Goal: Information Seeking & Learning: Learn about a topic

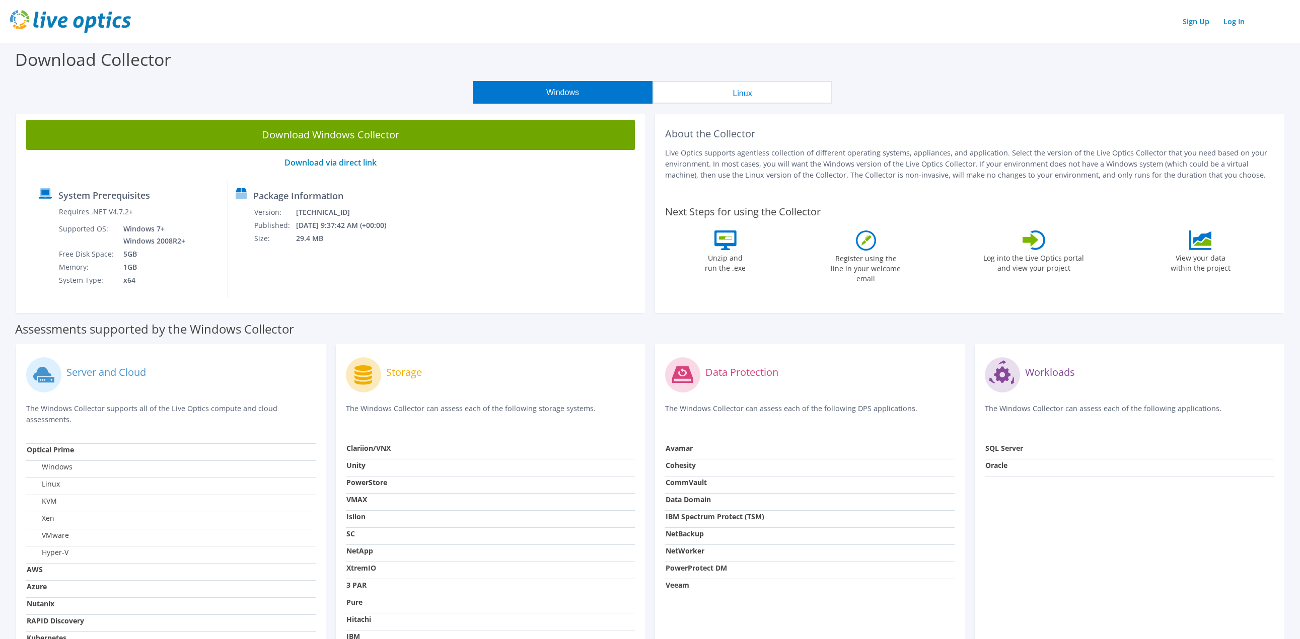
click at [1030, 258] on label "Log into the Live Optics portal and view your project" at bounding box center [1034, 261] width 102 height 23
click at [1231, 20] on link "Log In" at bounding box center [1233, 21] width 31 height 15
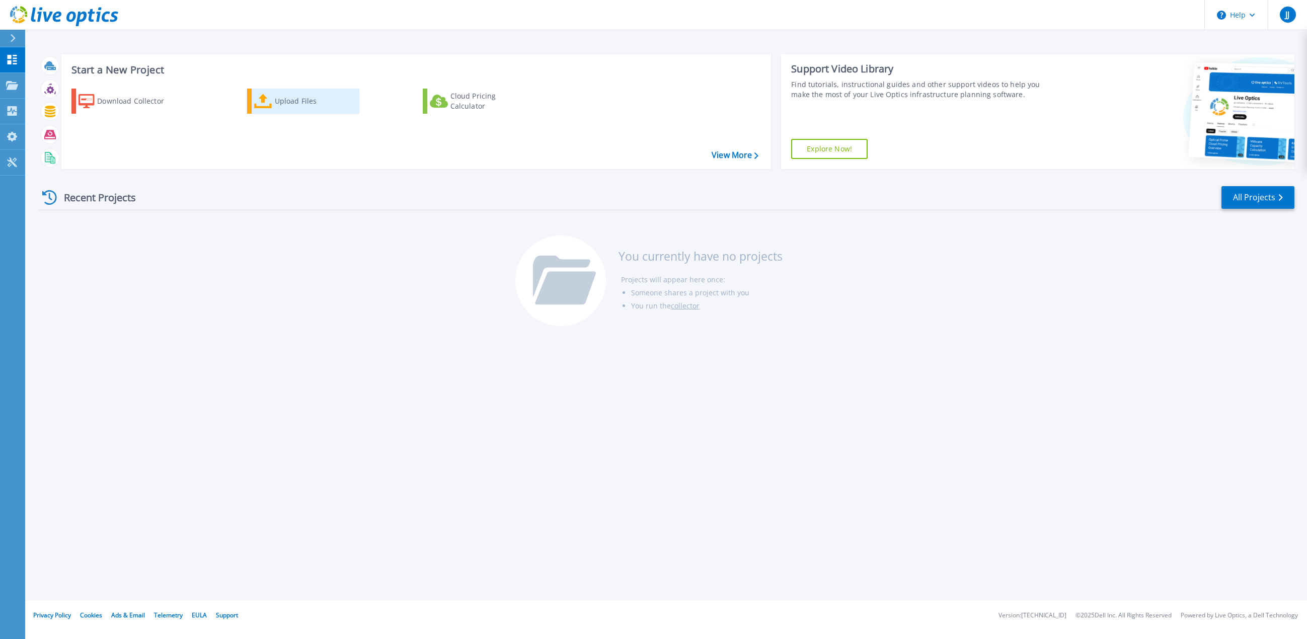
click at [280, 102] on div "Upload Files" at bounding box center [315, 101] width 81 height 20
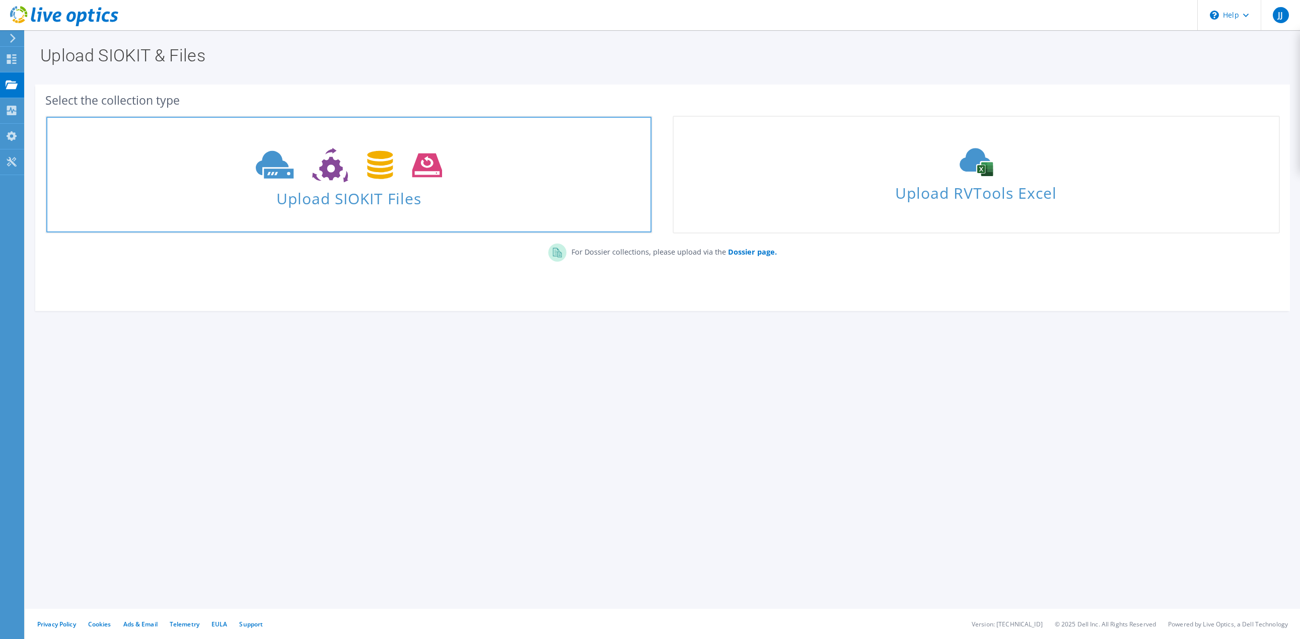
click at [353, 191] on span "Upload SIOKIT Files" at bounding box center [348, 196] width 605 height 22
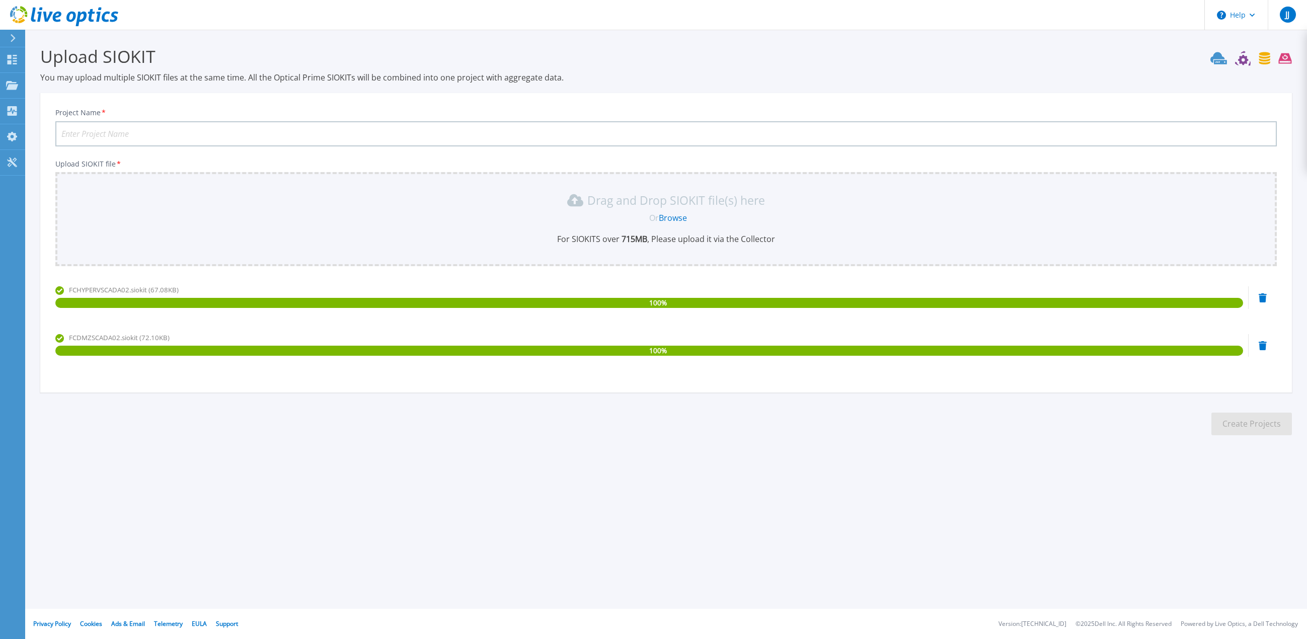
click at [162, 130] on input "Project Name *" at bounding box center [666, 133] width 1222 height 25
type input "FKAA Live optics"
click at [1265, 430] on button "Create Projects" at bounding box center [1252, 424] width 81 height 23
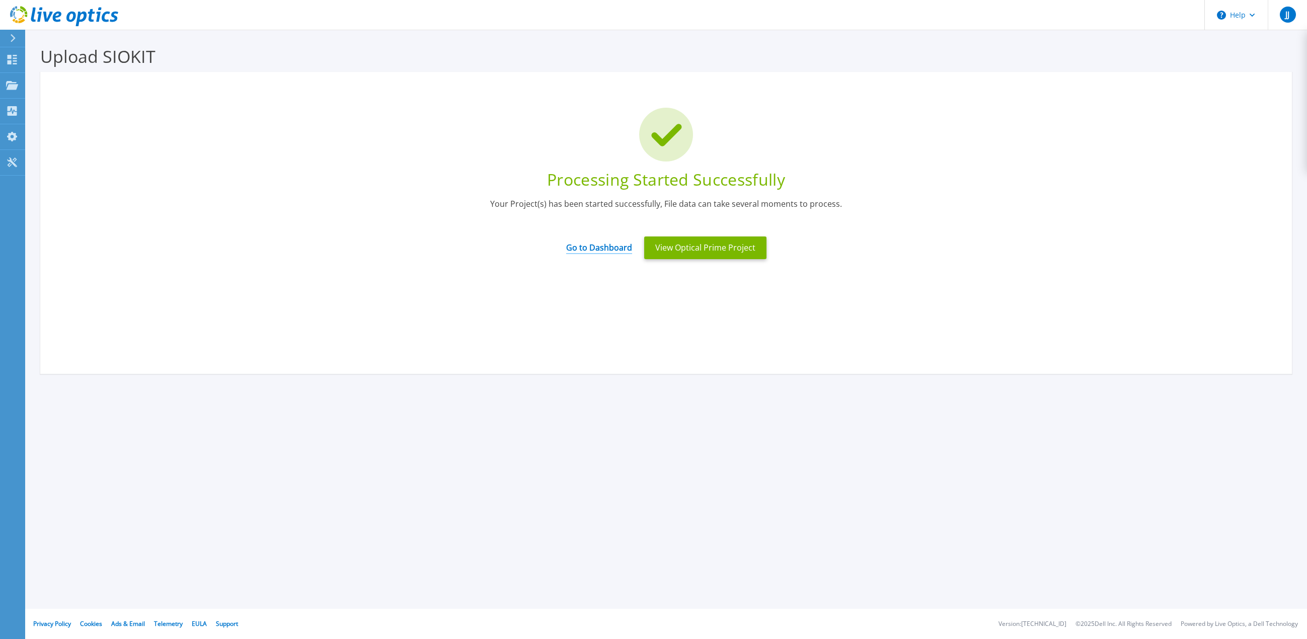
click at [583, 250] on link "Go to Dashboard" at bounding box center [599, 245] width 66 height 20
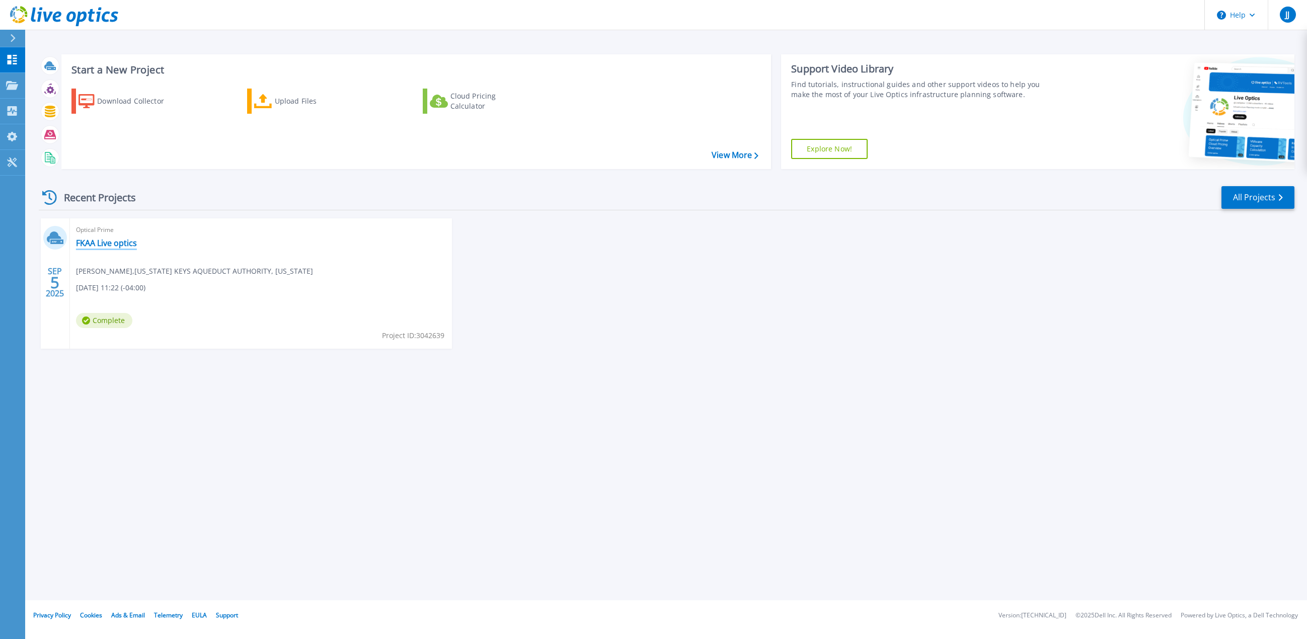
click at [110, 240] on link "FKAA Live optics" at bounding box center [106, 243] width 61 height 10
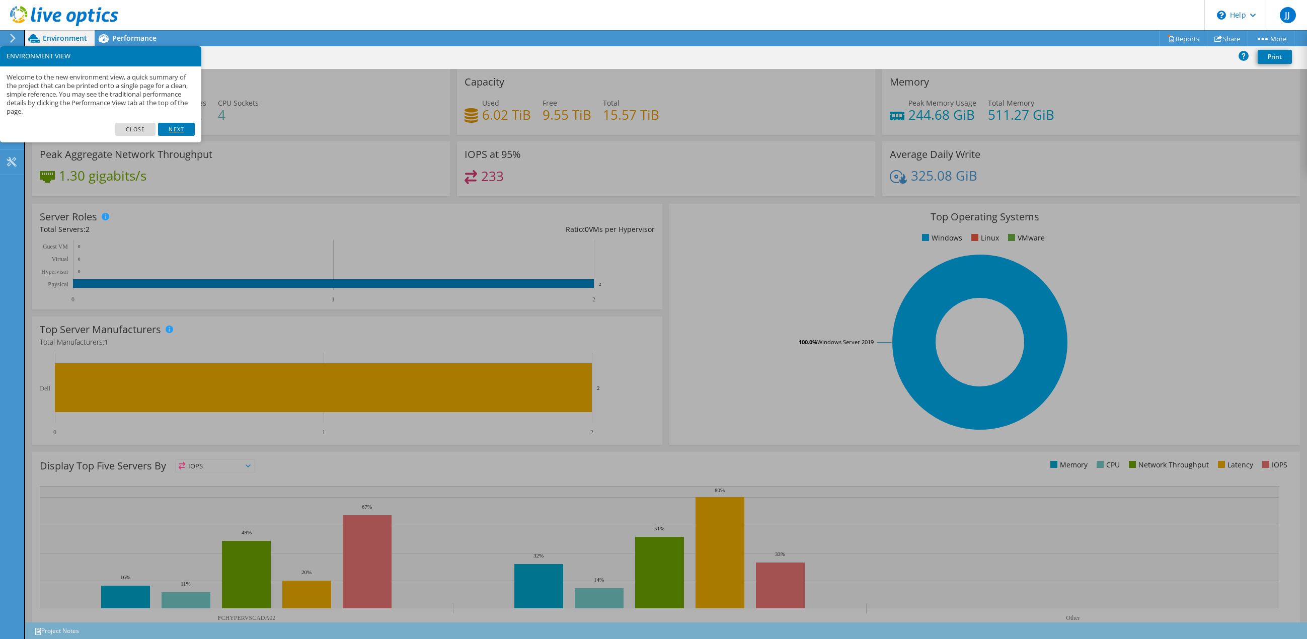
click at [174, 132] on link "Next" at bounding box center [176, 129] width 36 height 13
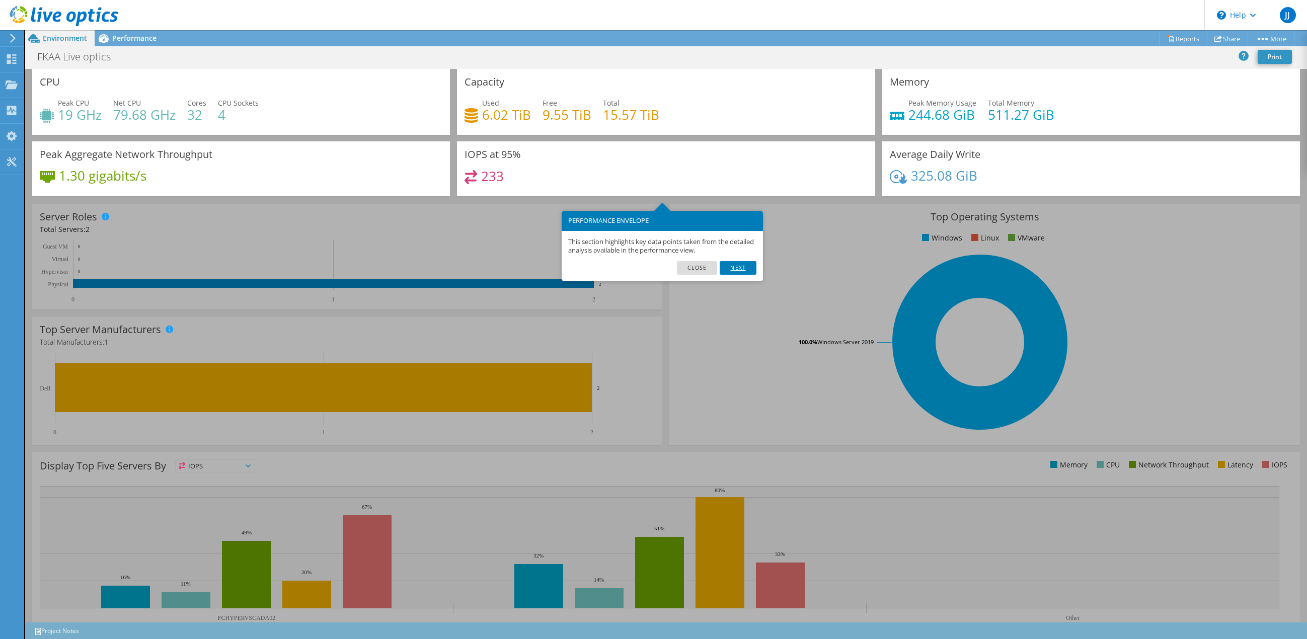
click at [742, 268] on link "Next" at bounding box center [738, 267] width 36 height 13
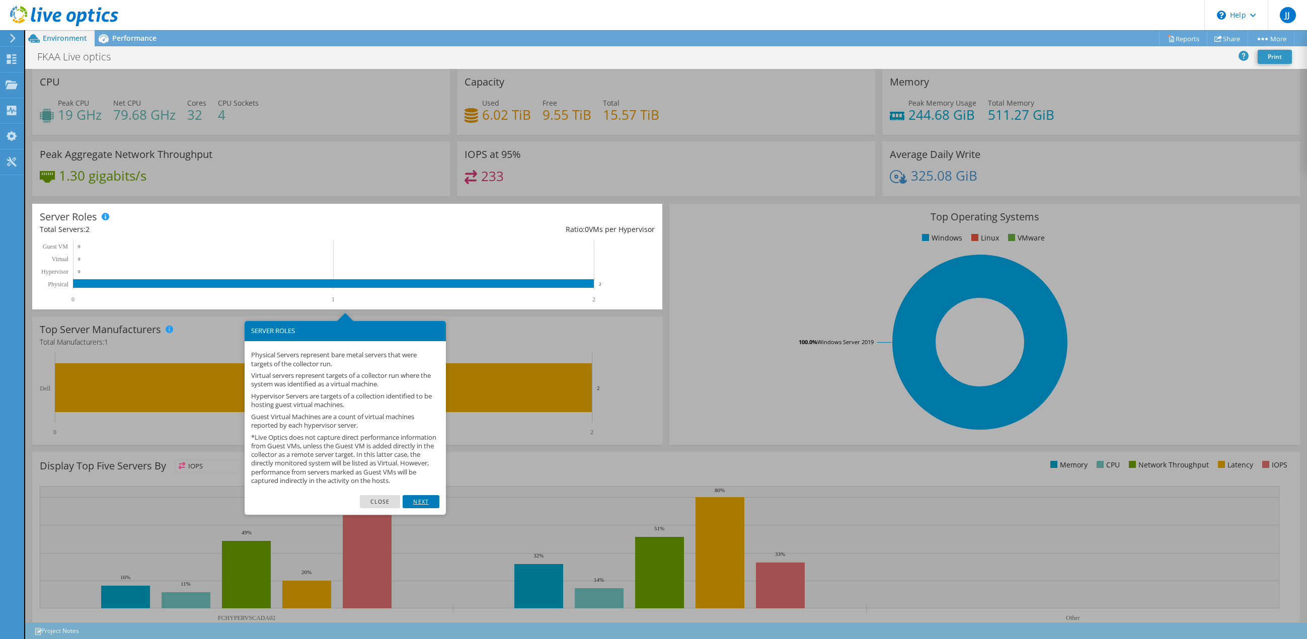
click at [416, 508] on link "Next" at bounding box center [421, 501] width 36 height 13
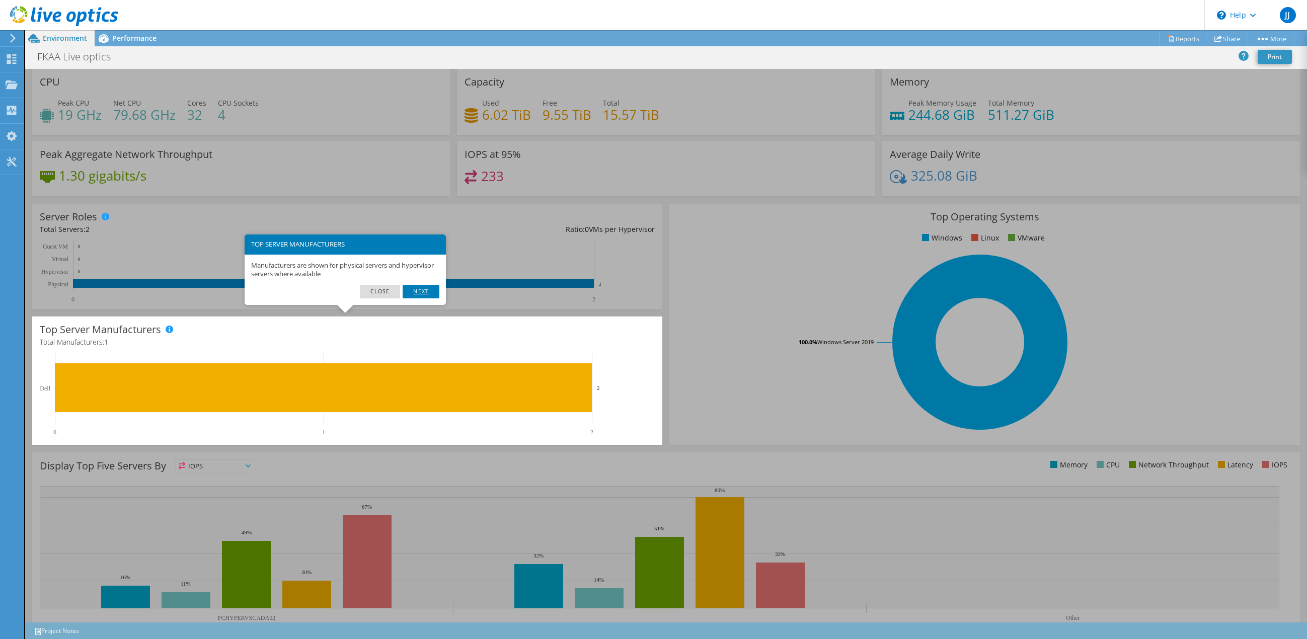
click at [422, 294] on link "Next" at bounding box center [421, 291] width 36 height 13
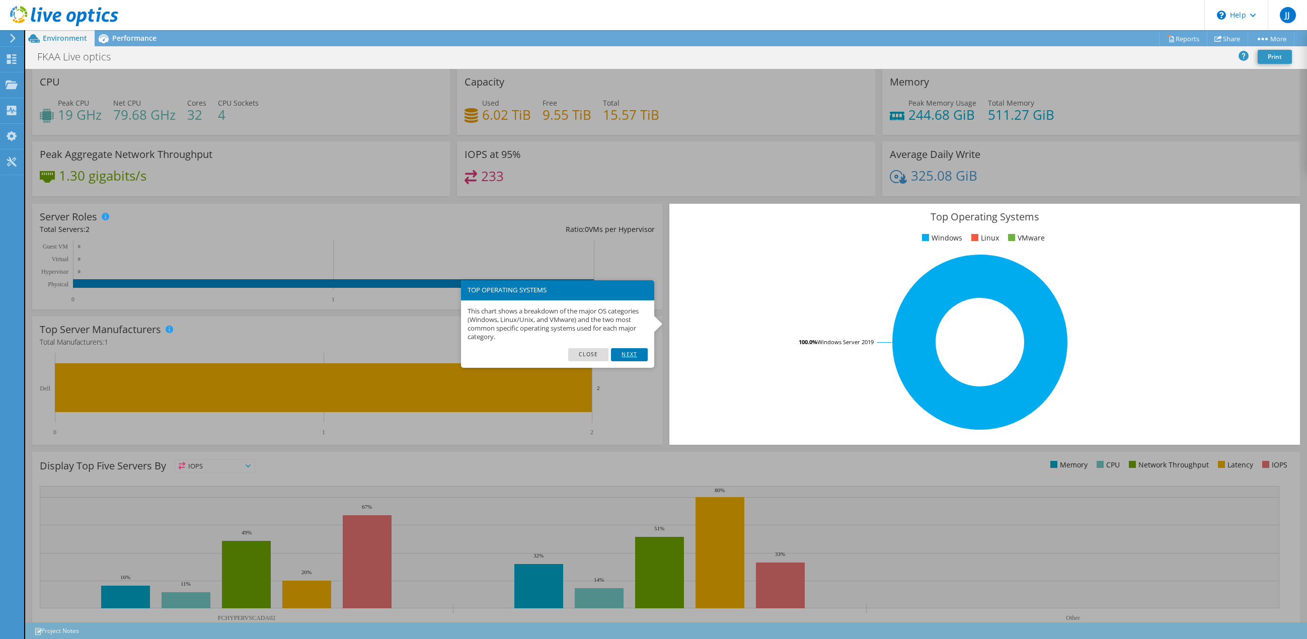
click at [627, 355] on link "Next" at bounding box center [629, 354] width 36 height 13
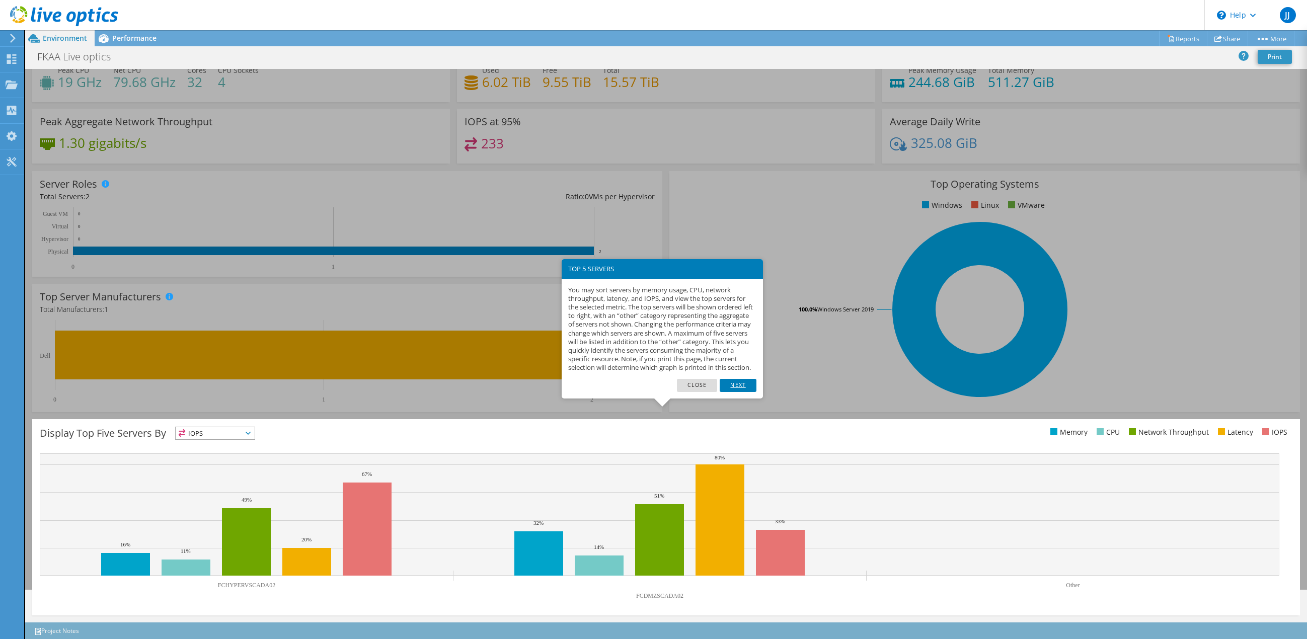
click at [752, 392] on link "Next" at bounding box center [738, 385] width 36 height 13
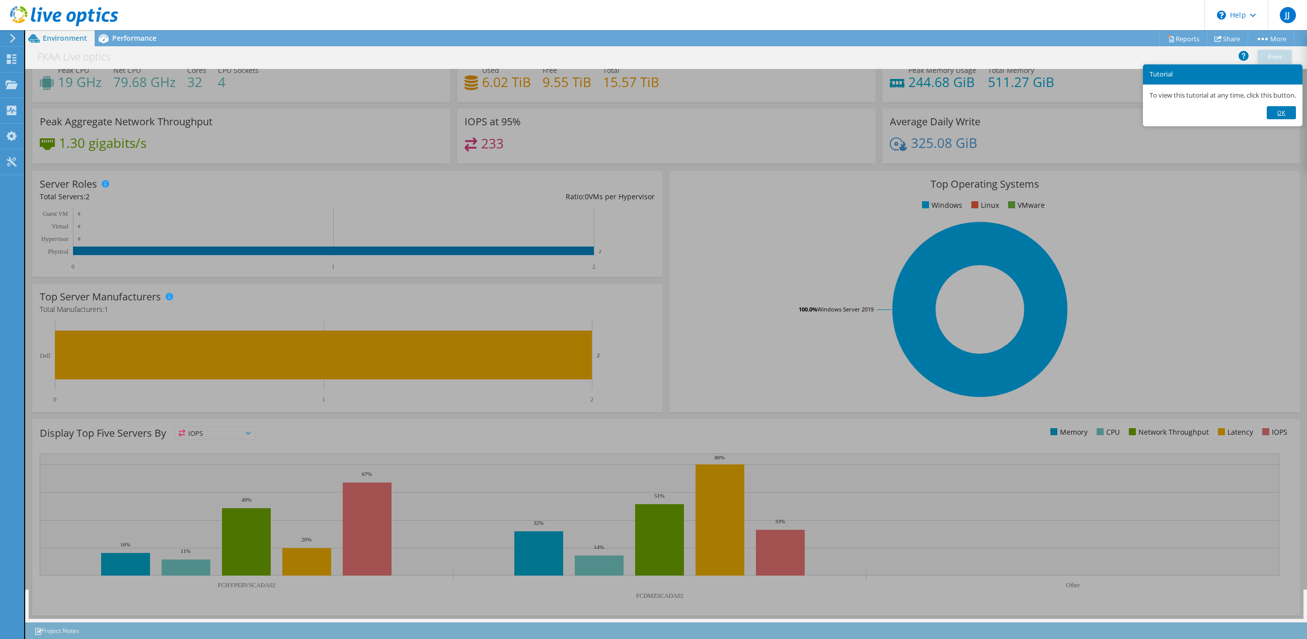
click at [1289, 114] on link "Ok" at bounding box center [1281, 112] width 29 height 13
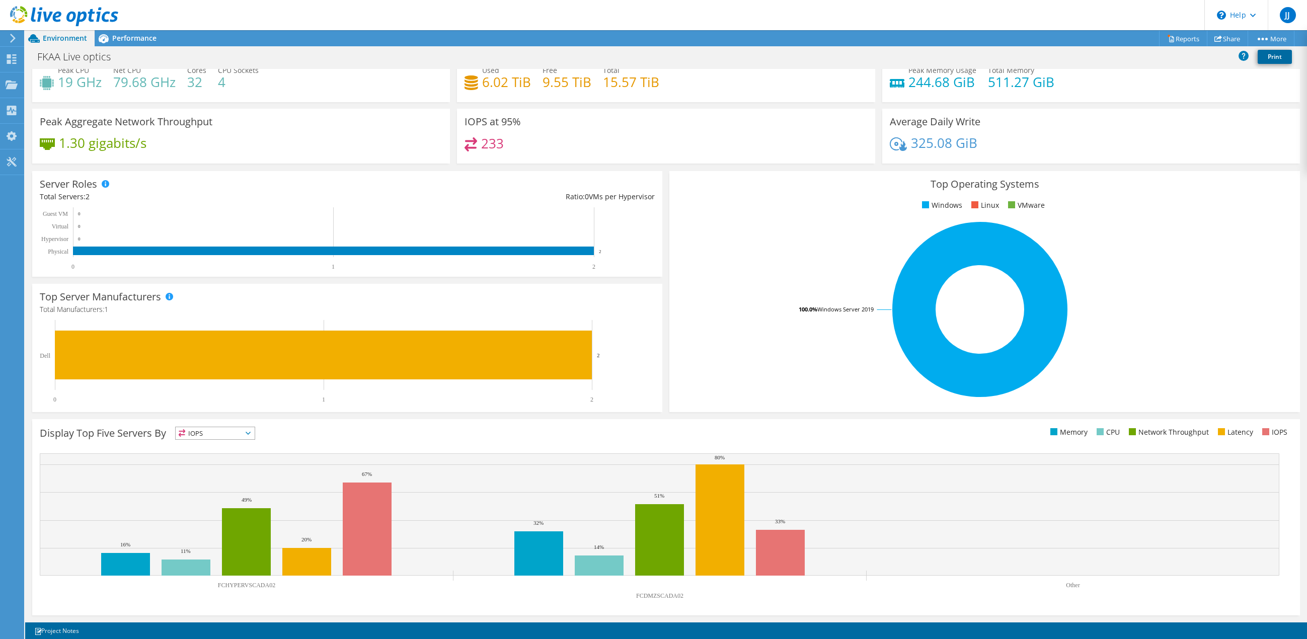
click at [1281, 53] on link "Print" at bounding box center [1275, 57] width 34 height 14
click at [1284, 56] on link "Print" at bounding box center [1275, 57] width 34 height 14
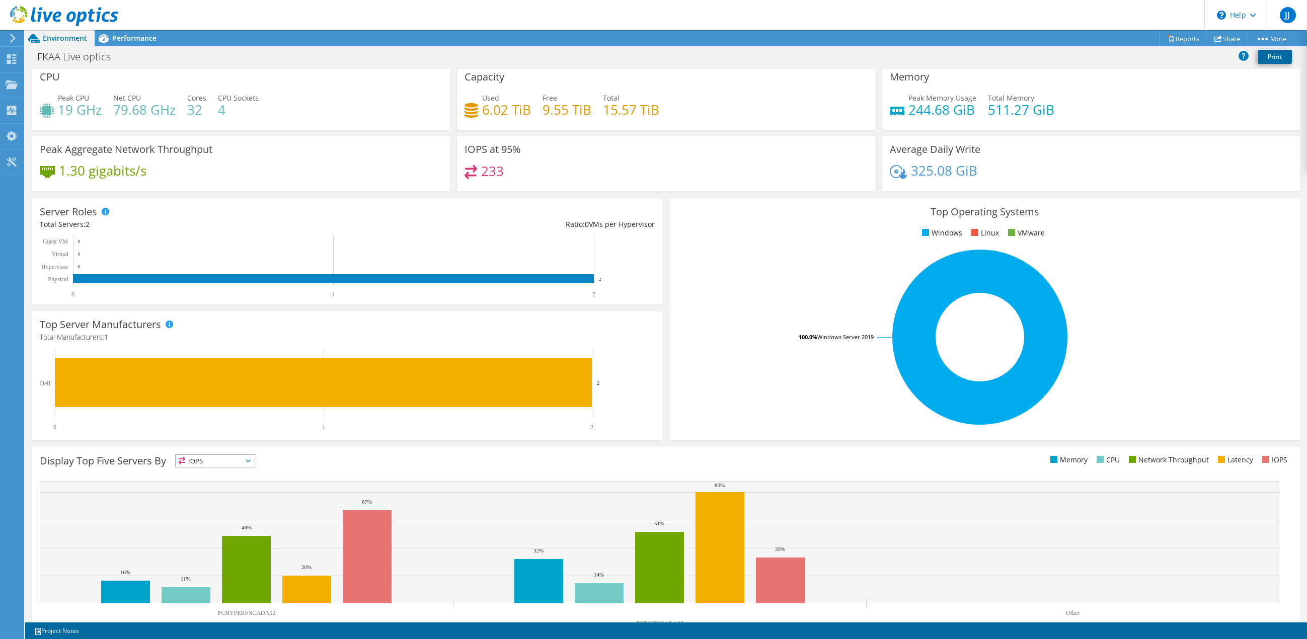
scroll to position [0, 0]
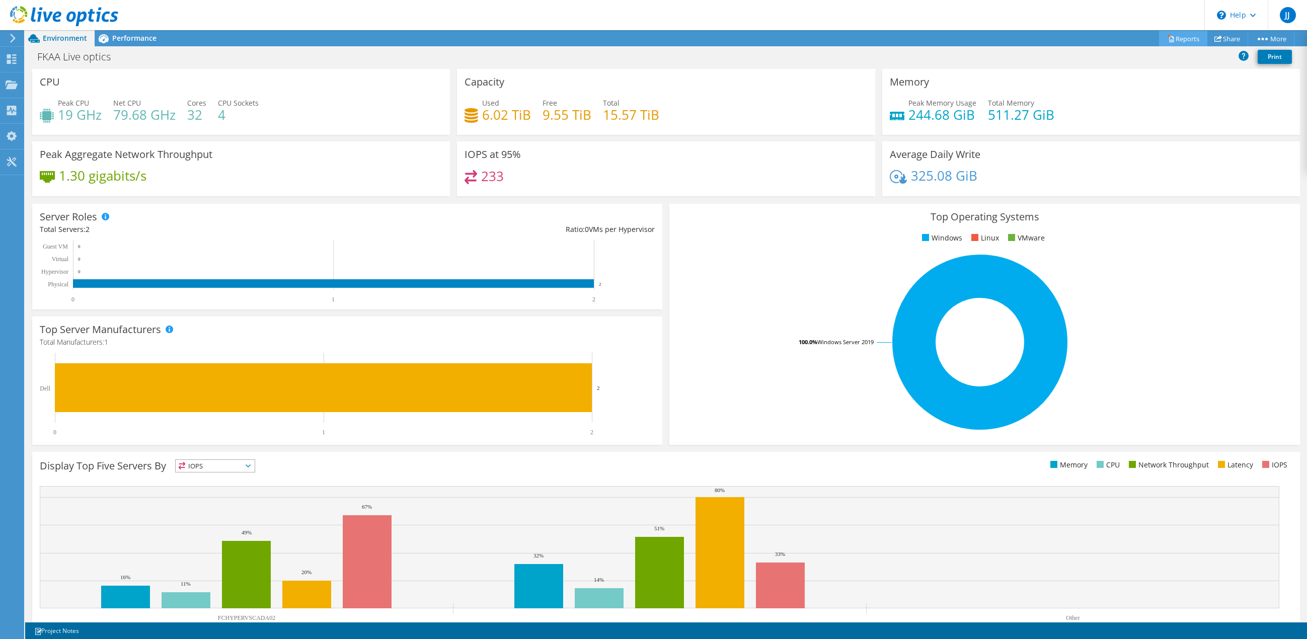
click at [1187, 39] on link "Reports" at bounding box center [1183, 39] width 48 height 16
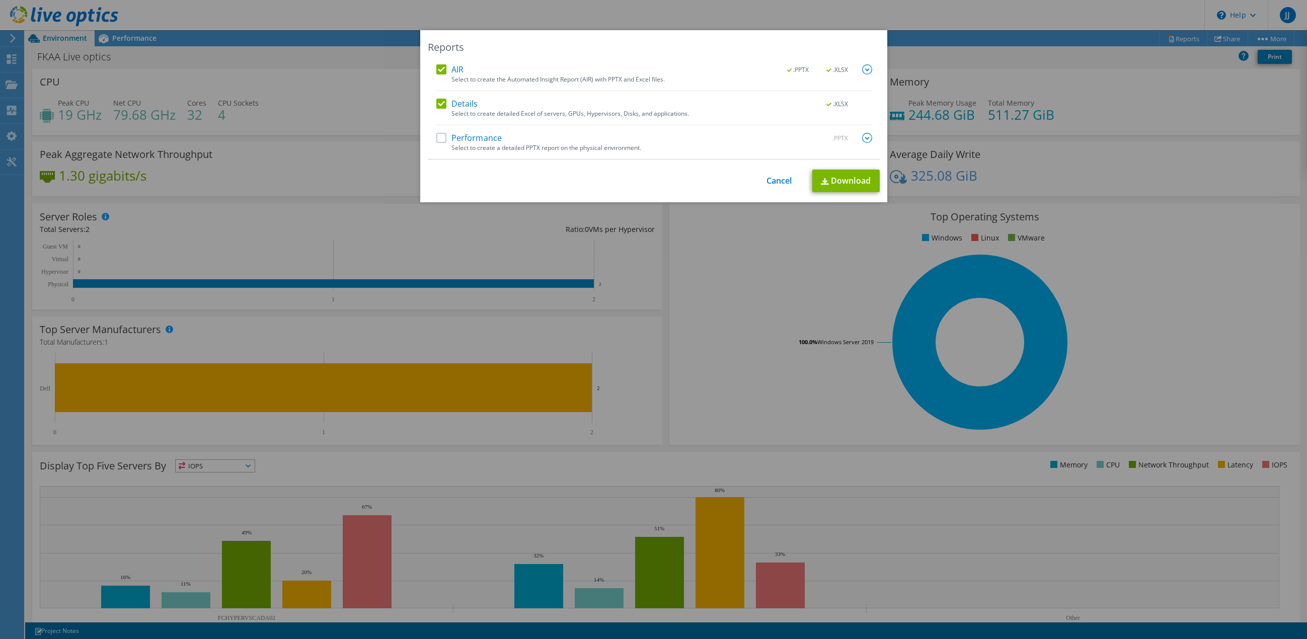
click at [442, 137] on label "Performance" at bounding box center [469, 138] width 66 height 10
click at [0, 0] on input "Performance" at bounding box center [0, 0] width 0 height 0
click at [865, 137] on img at bounding box center [867, 138] width 10 height 10
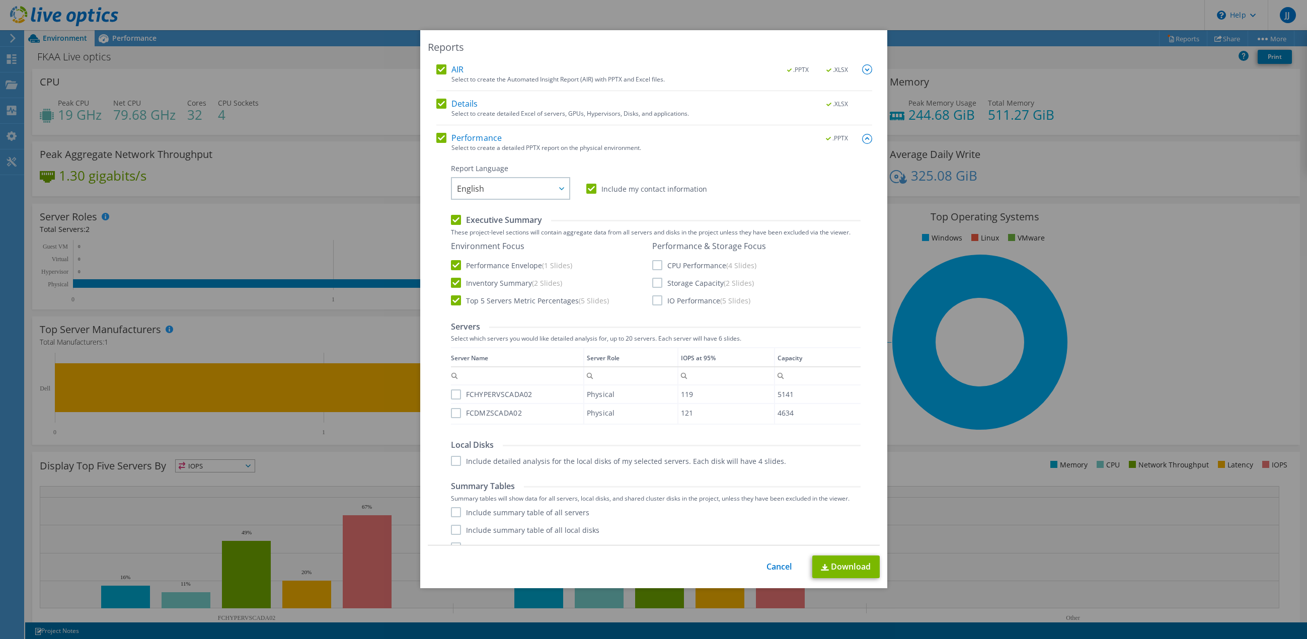
click at [453, 397] on label "FCHYPERVSCADA02" at bounding box center [492, 395] width 82 height 10
click at [0, 0] on input "FCHYPERVSCADA02" at bounding box center [0, 0] width 0 height 0
click at [453, 411] on label "FCDMZSCADA02" at bounding box center [486, 413] width 71 height 10
click at [0, 0] on input "FCDMZSCADA02" at bounding box center [0, 0] width 0 height 0
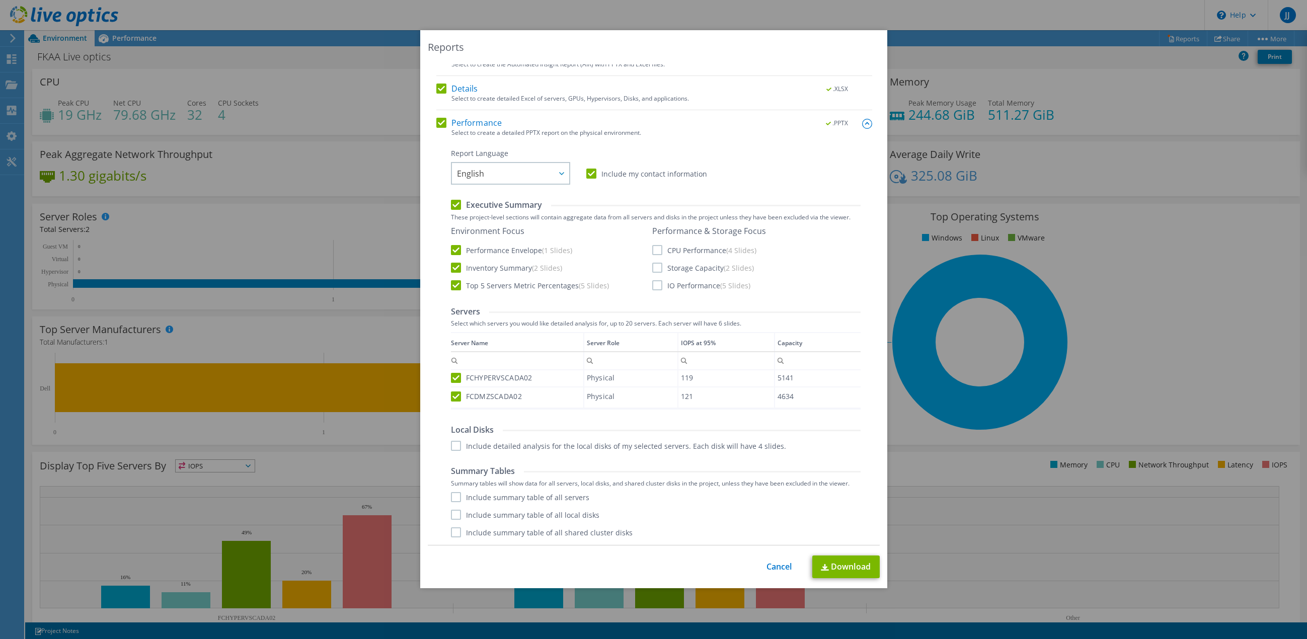
drag, startPoint x: 454, startPoint y: 448, endPoint x: 447, endPoint y: 486, distance: 38.9
click at [454, 449] on label "Include detailed analysis for the local disks of my selected servers. Each disk…" at bounding box center [618, 446] width 335 height 10
click at [0, 0] on input "Include detailed analysis for the local disks of my selected servers. Each disk…" at bounding box center [0, 0] width 0 height 0
drag, startPoint x: 448, startPoint y: 495, endPoint x: 451, endPoint y: 502, distance: 8.1
click at [451, 495] on label "Include summary table of all servers" at bounding box center [520, 497] width 138 height 10
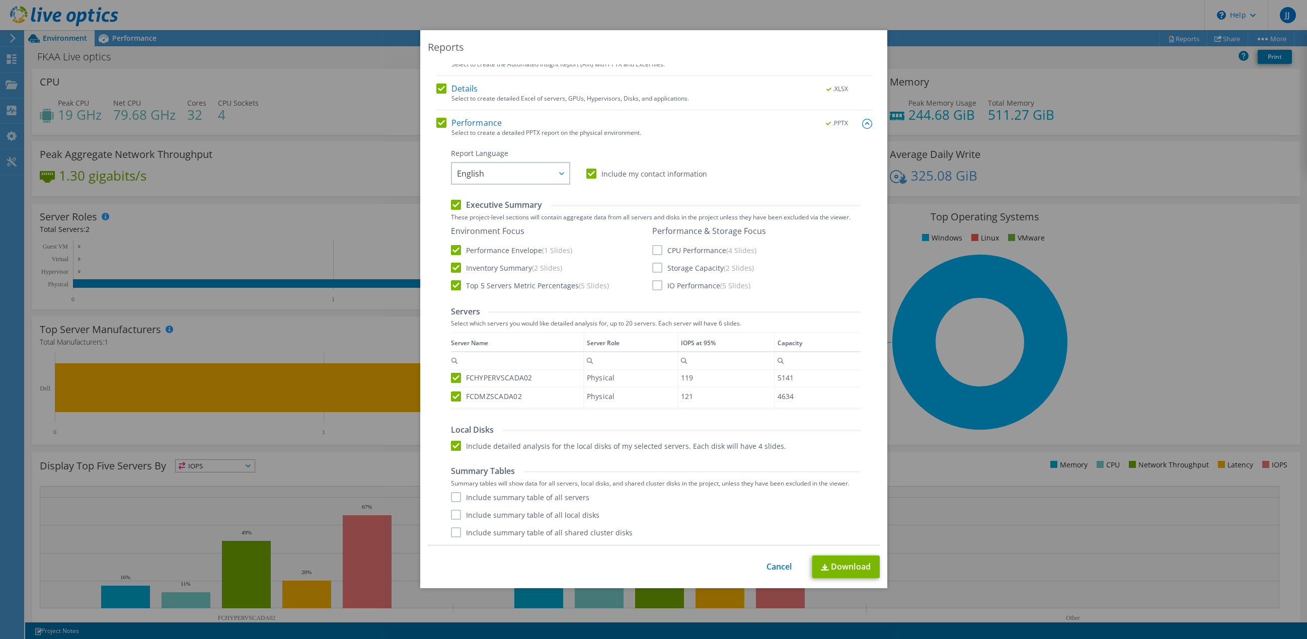
click at [0, 0] on input "Include summary table of all servers" at bounding box center [0, 0] width 0 height 0
click at [453, 514] on label "Include summary table of all local disks" at bounding box center [525, 515] width 149 height 10
click at [0, 0] on input "Include summary table of all local disks" at bounding box center [0, 0] width 0 height 0
click at [452, 534] on label "Include summary table of all shared cluster disks" at bounding box center [542, 533] width 182 height 10
click at [0, 0] on input "Include summary table of all shared cluster disks" at bounding box center [0, 0] width 0 height 0
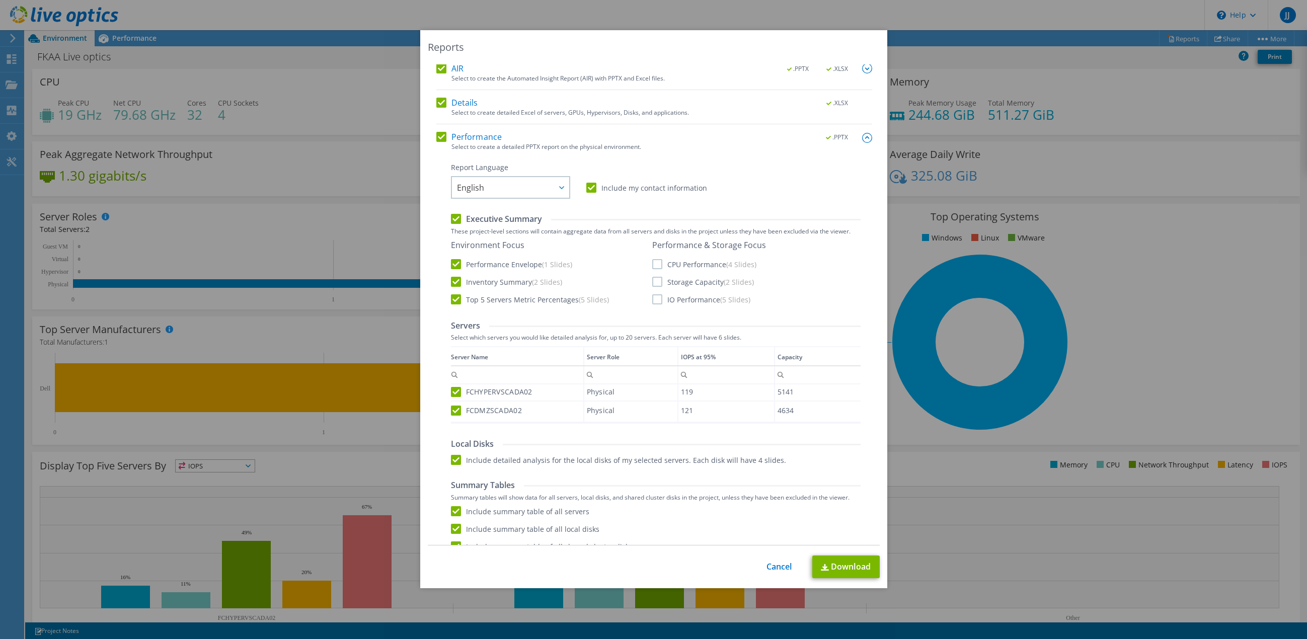
scroll to position [0, 0]
click at [833, 575] on link "Download" at bounding box center [845, 567] width 67 height 23
click at [767, 569] on link "Cancel" at bounding box center [780, 567] width 26 height 10
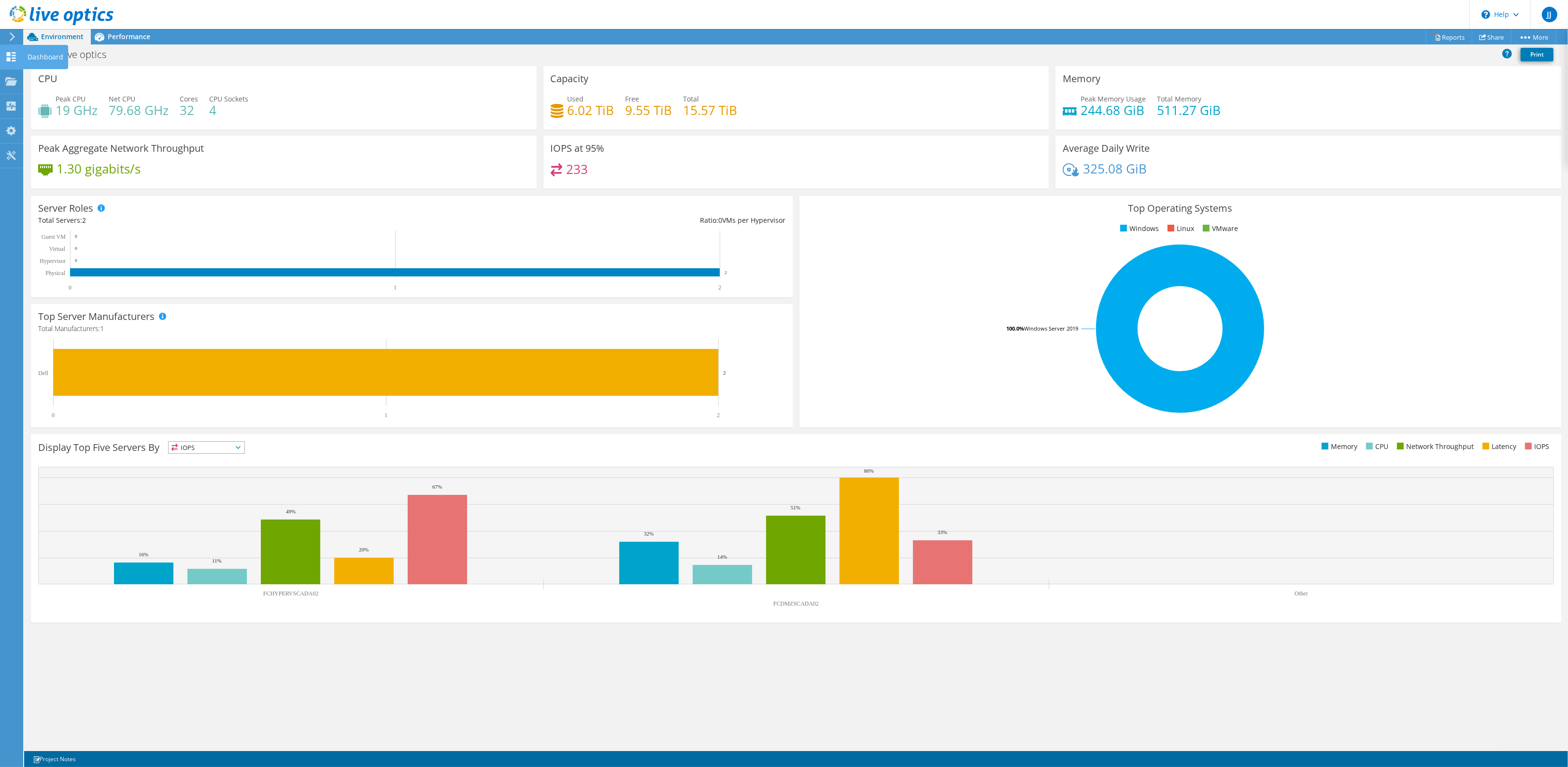
click at [8, 54] on use at bounding box center [12, 57] width 10 height 10
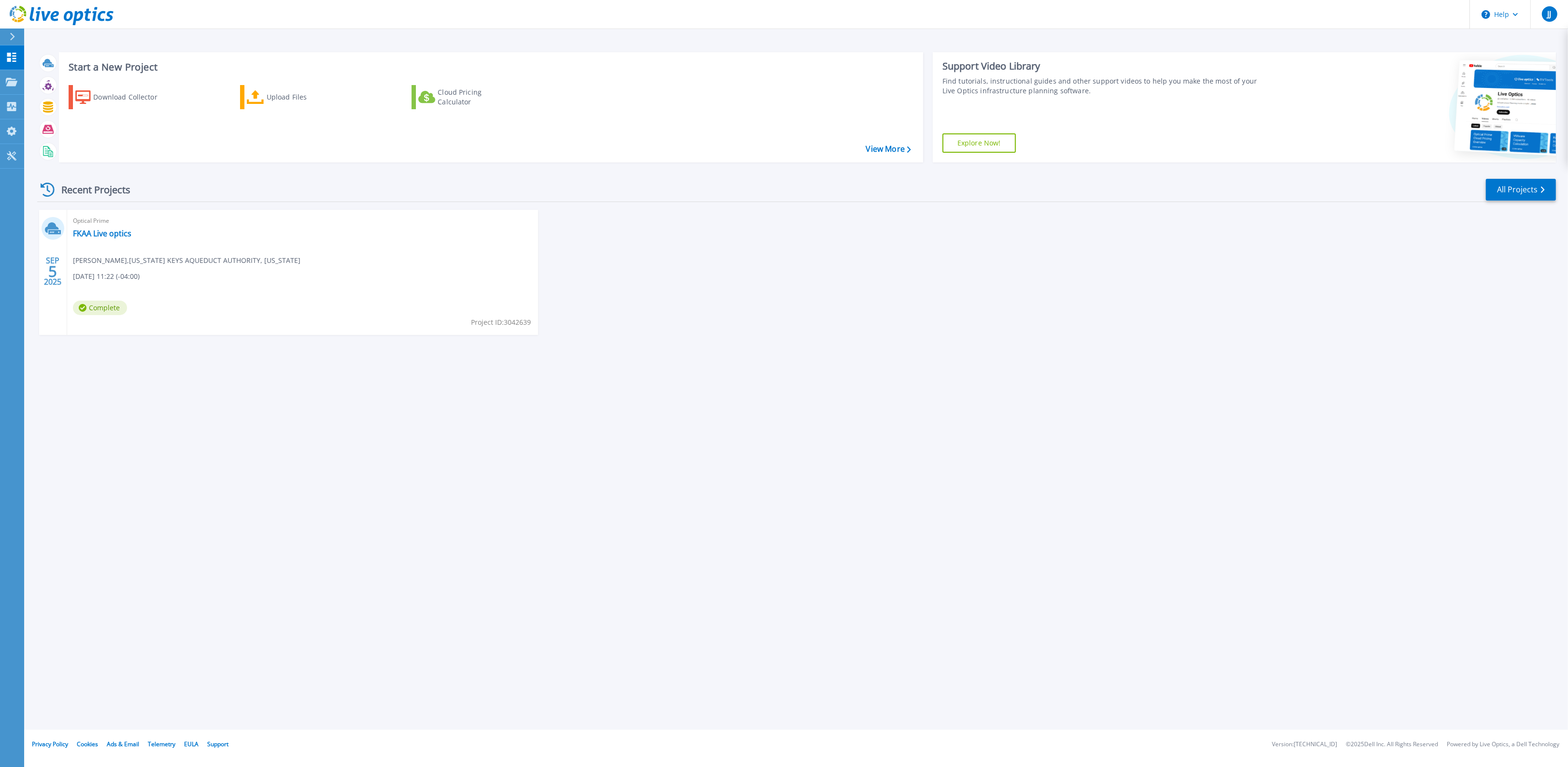
click at [175, 248] on div "Optical Prime FKAA Live optics [PERSON_NAME] , [US_STATE] KEYS AQUEDUCT AUTHORI…" at bounding box center [302, 272] width 471 height 125
click at [56, 79] on div "Projects" at bounding box center [44, 83] width 39 height 25
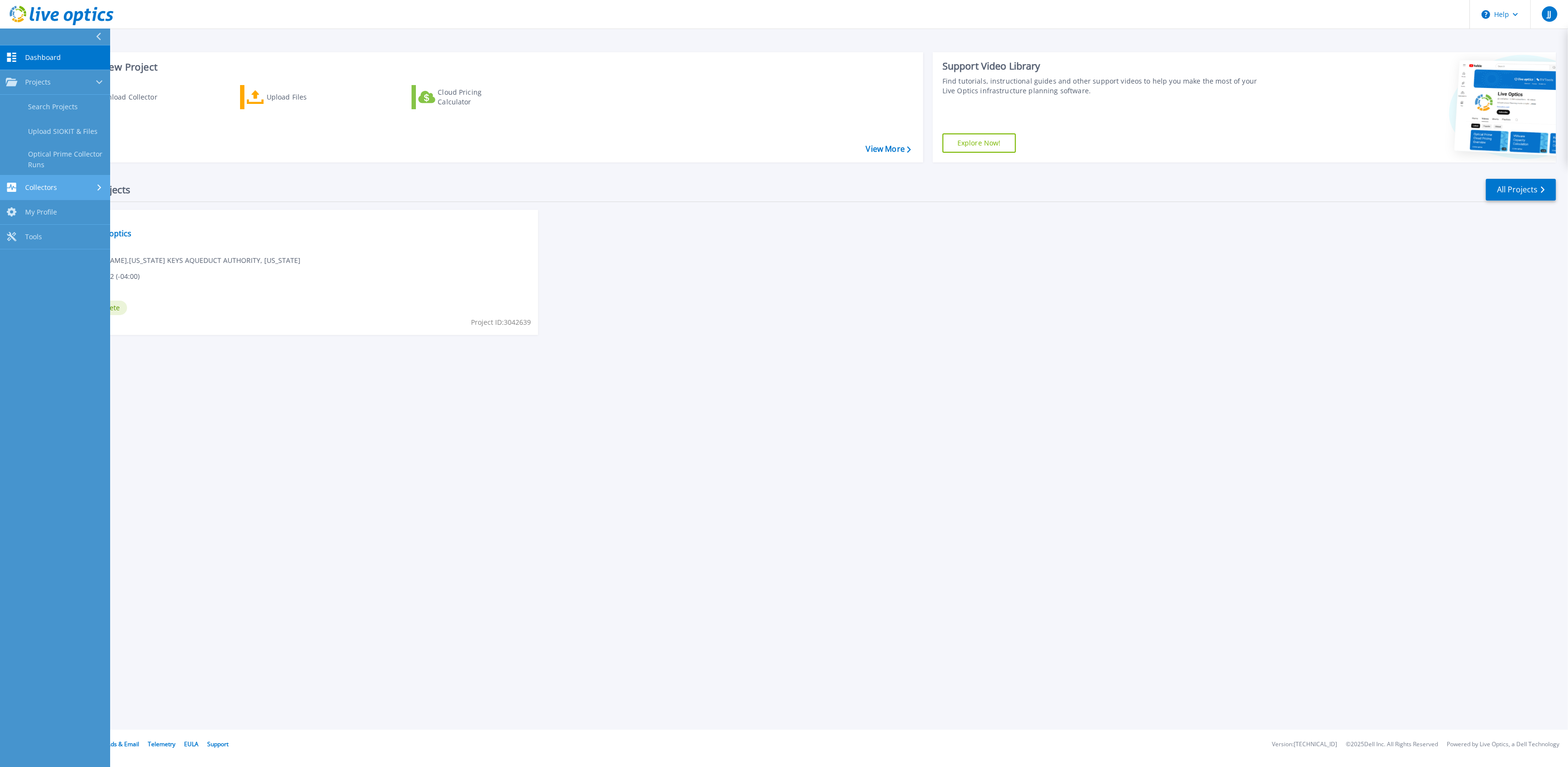
click at [36, 189] on span "Collectors" at bounding box center [40, 187] width 32 height 9
click at [33, 202] on span "Tools" at bounding box center [34, 205] width 17 height 9
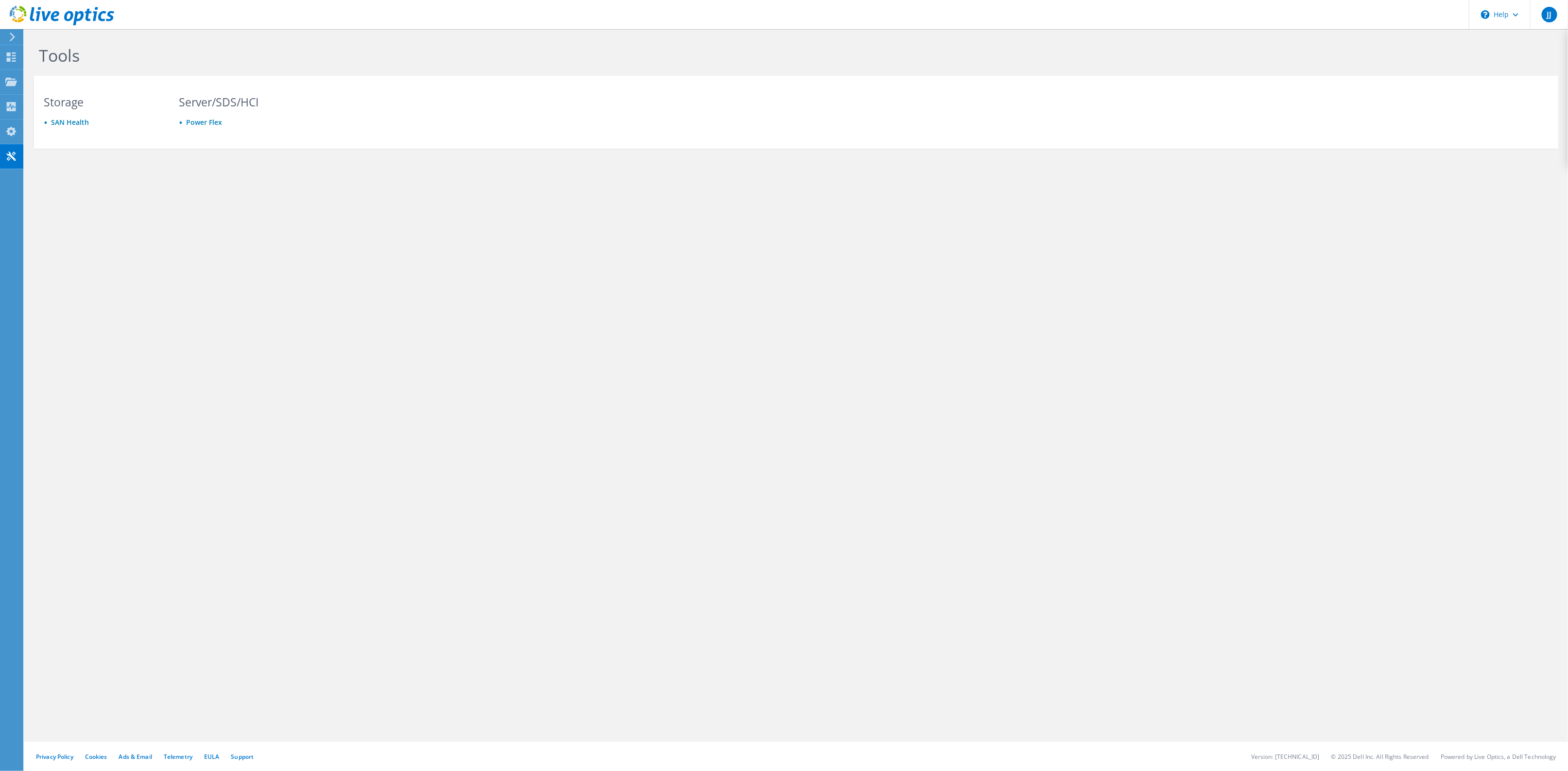
drag, startPoint x: 0, startPoint y: 0, endPoint x: 34, endPoint y: 202, distance: 204.8
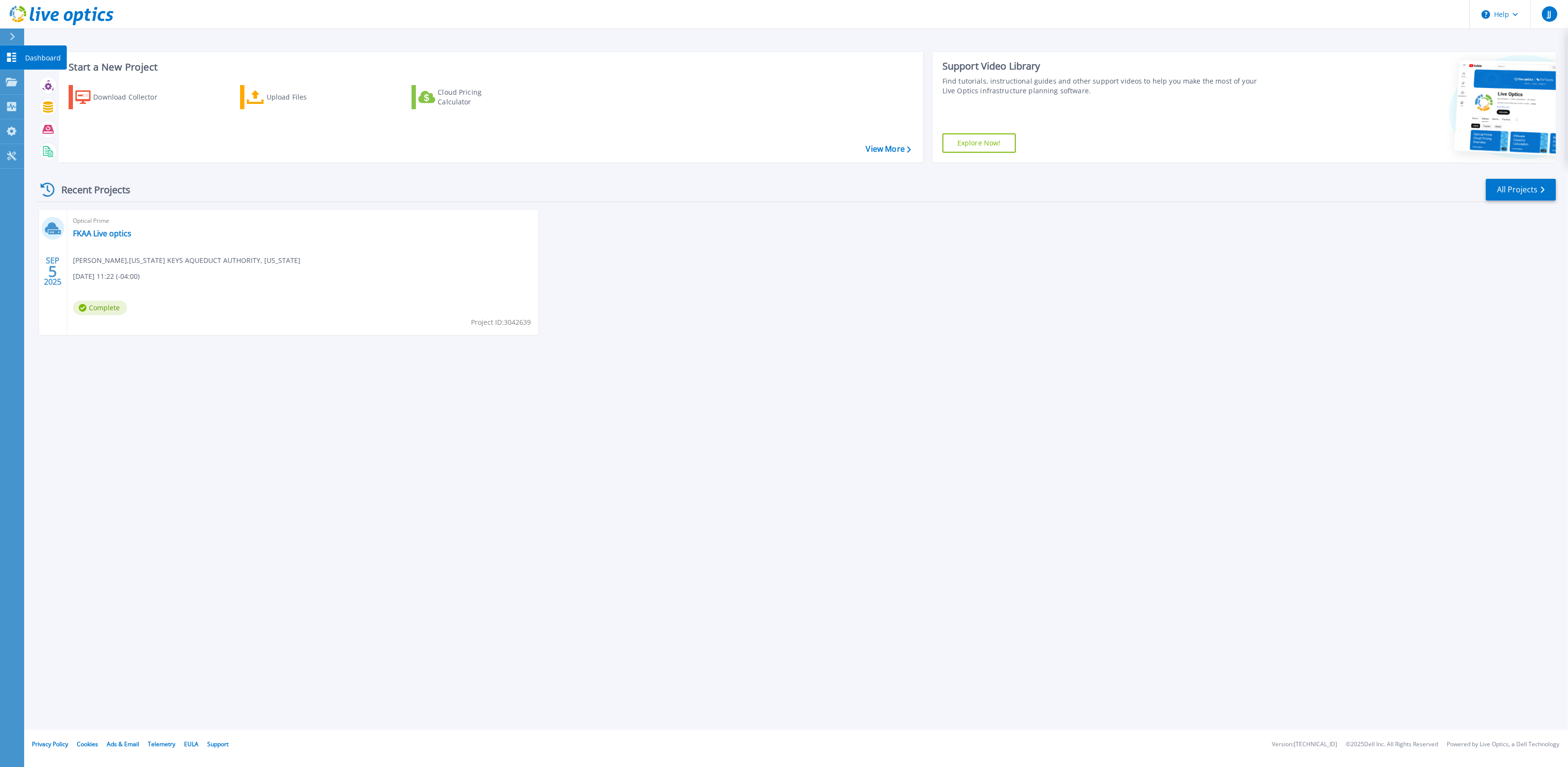
click at [13, 56] on icon at bounding box center [12, 58] width 10 height 10
click at [124, 252] on div "Optical Prime FKAA Live optics [PERSON_NAME] , [US_STATE] KEYS AQUEDUCT AUTHORI…" at bounding box center [302, 272] width 471 height 125
click at [92, 236] on link "FKAA Live optics" at bounding box center [102, 233] width 59 height 10
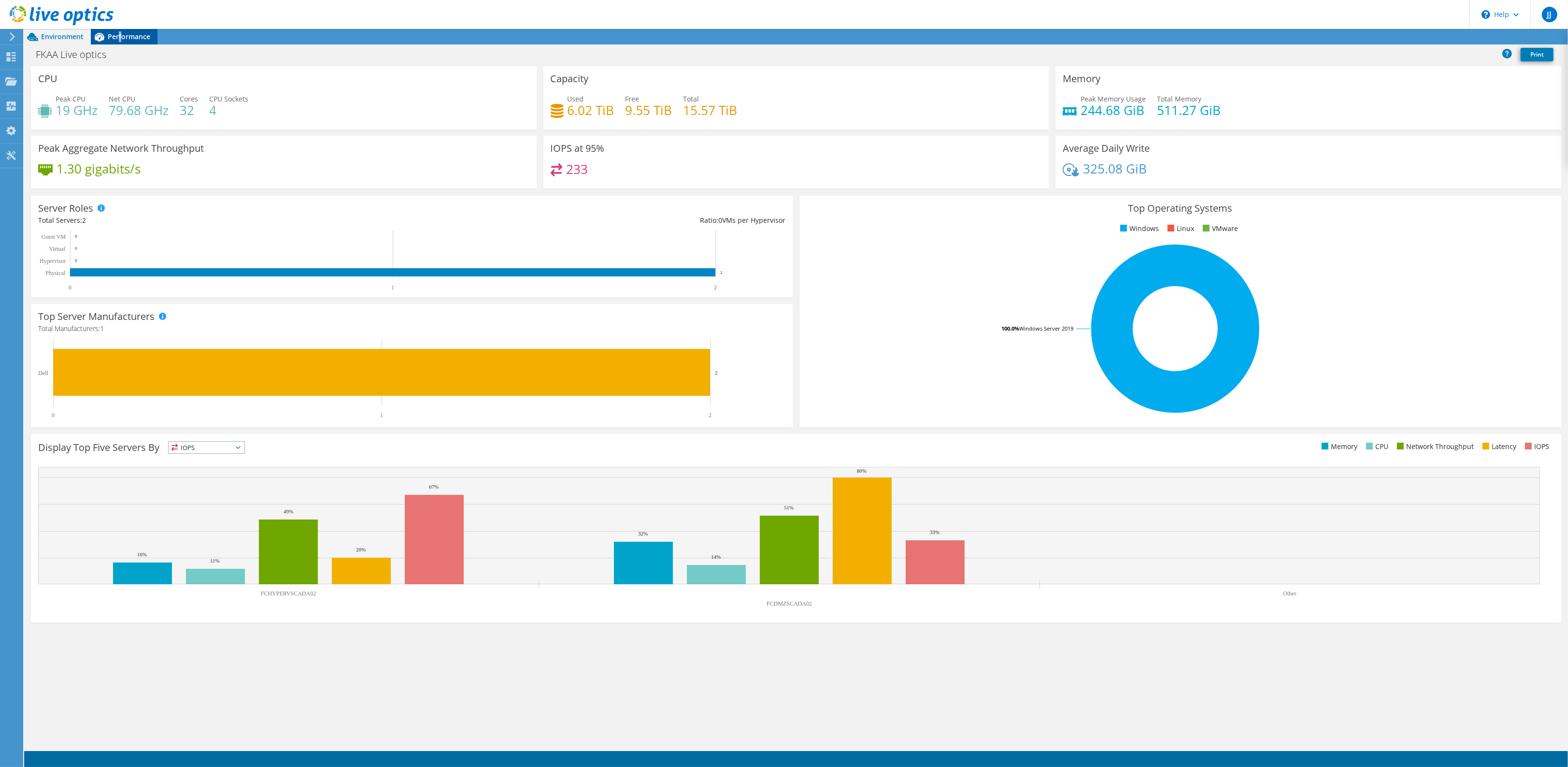
click at [120, 39] on span "Performance" at bounding box center [129, 36] width 42 height 10
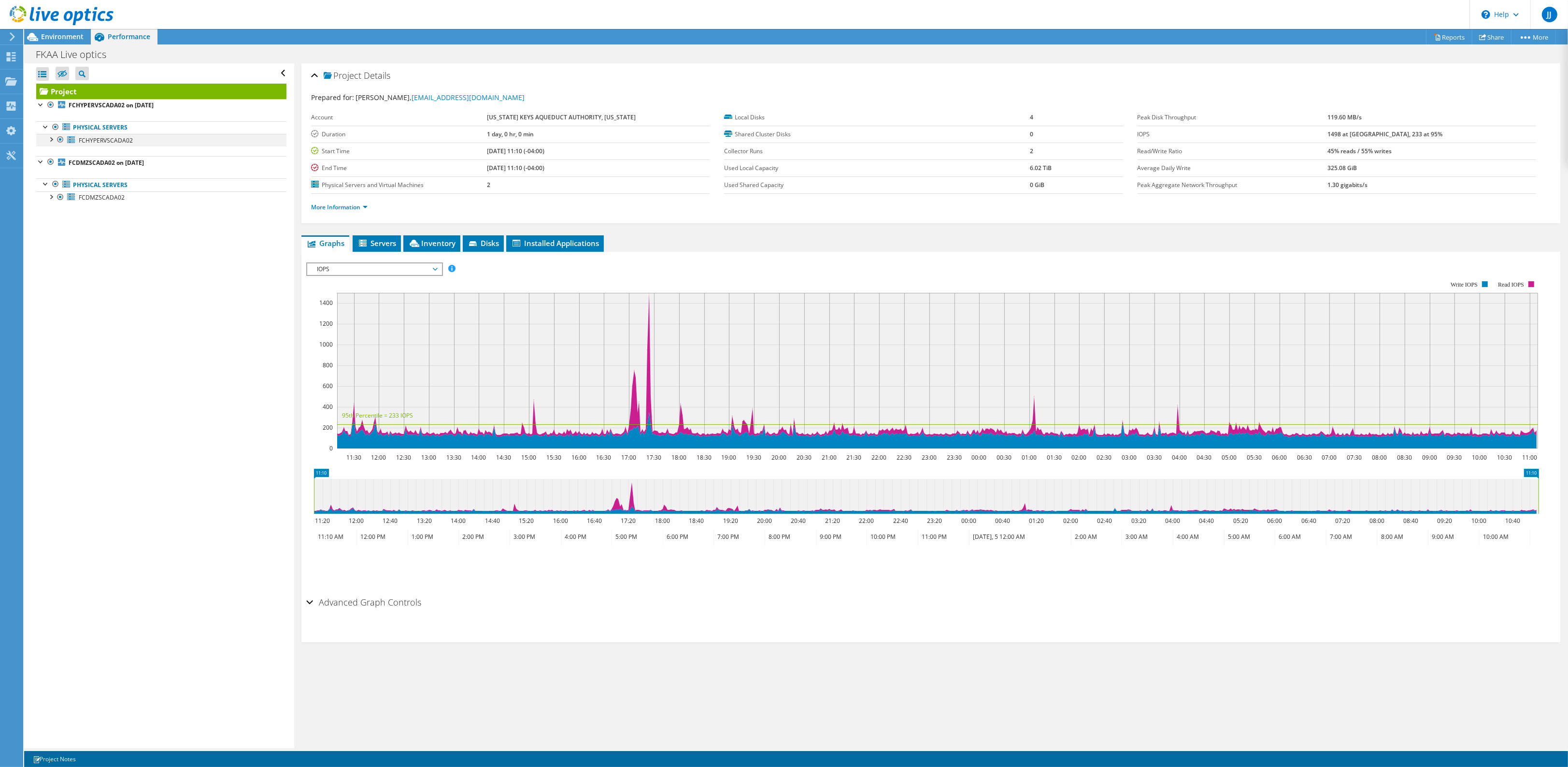
click at [51, 140] on div at bounding box center [51, 138] width 10 height 10
click at [57, 178] on div at bounding box center [56, 177] width 10 height 10
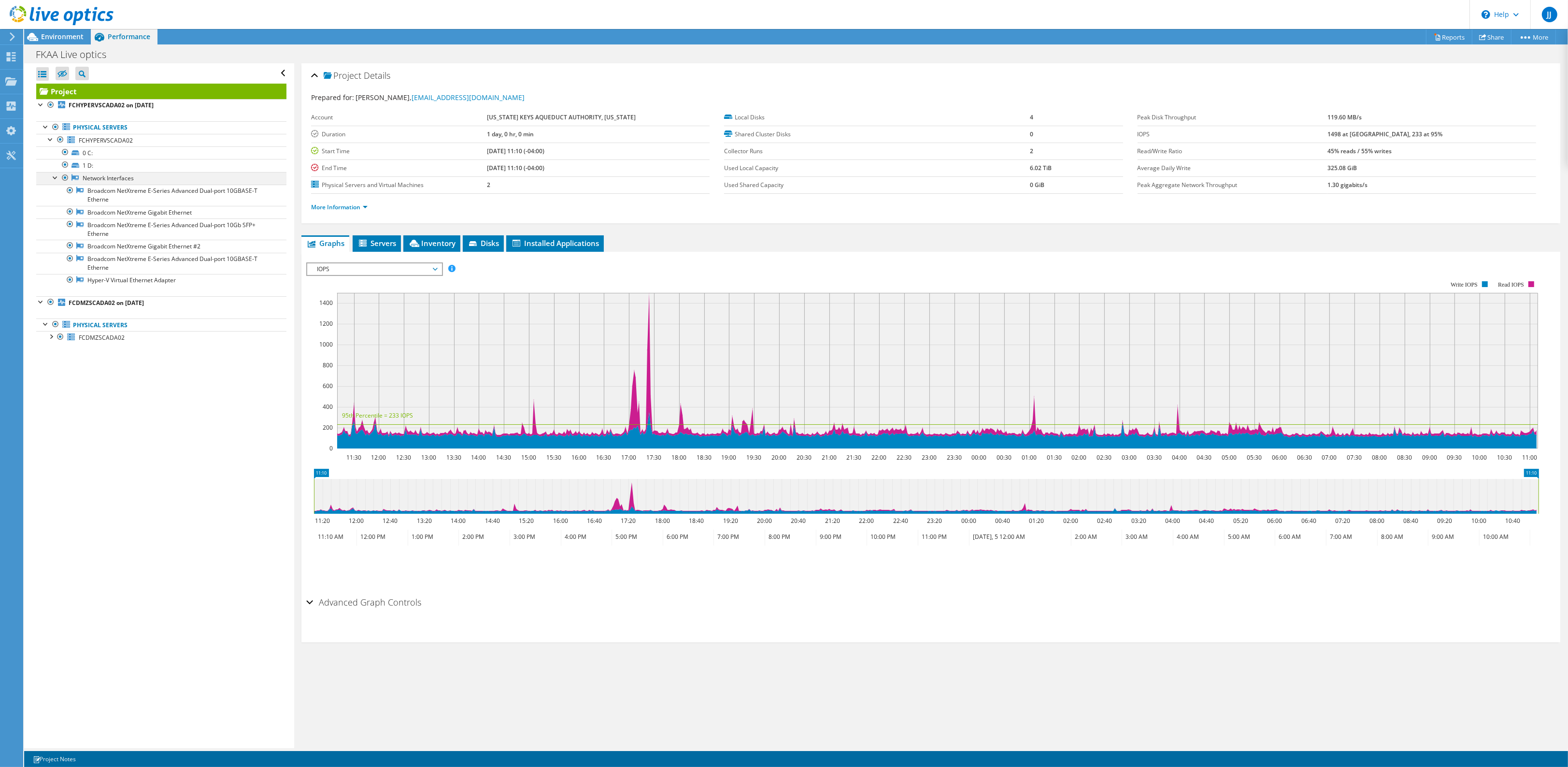
click at [57, 178] on div at bounding box center [56, 177] width 10 height 10
click at [50, 138] on div at bounding box center [51, 138] width 10 height 10
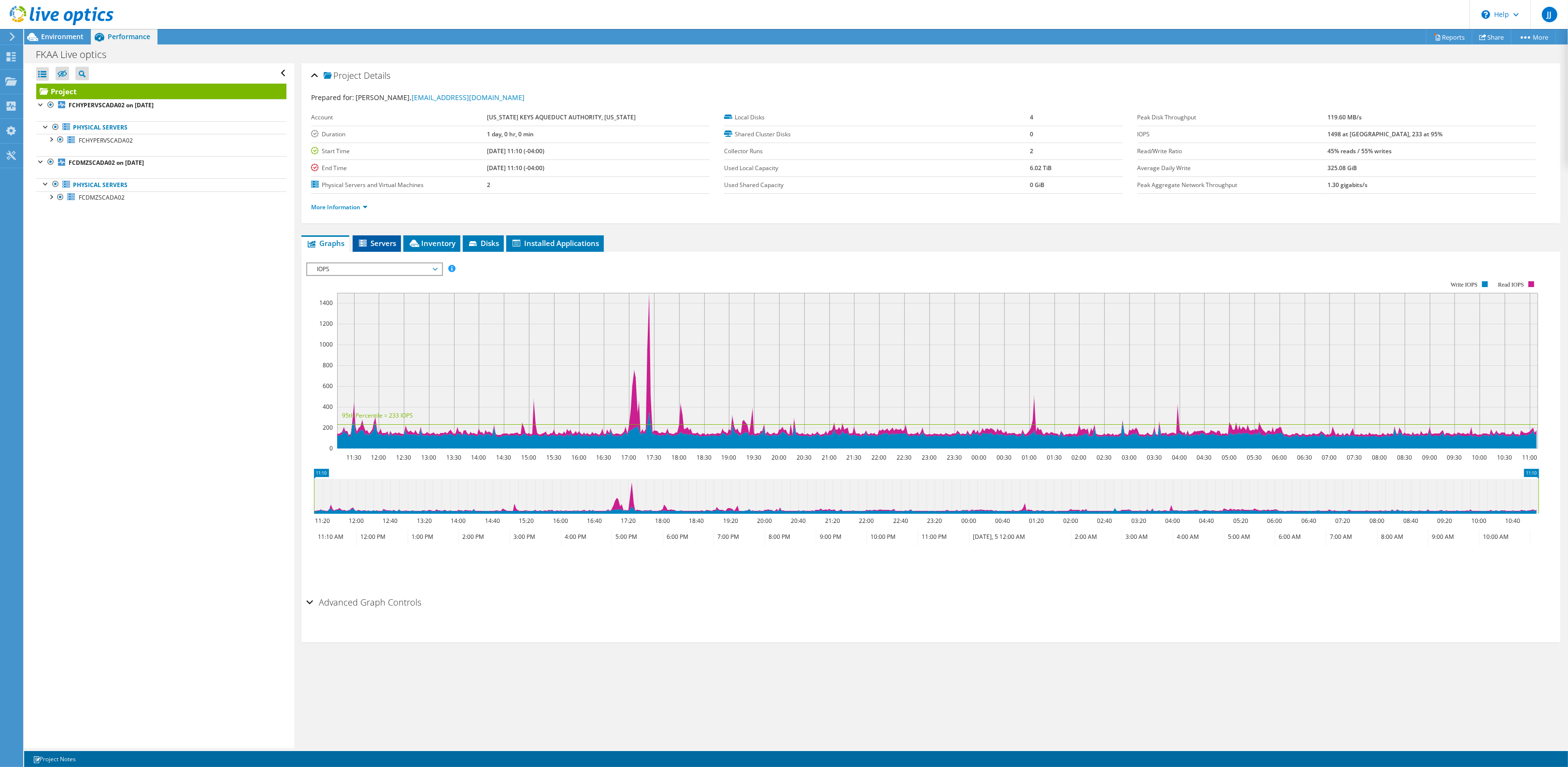
click at [383, 242] on span "Servers" at bounding box center [377, 243] width 38 height 10
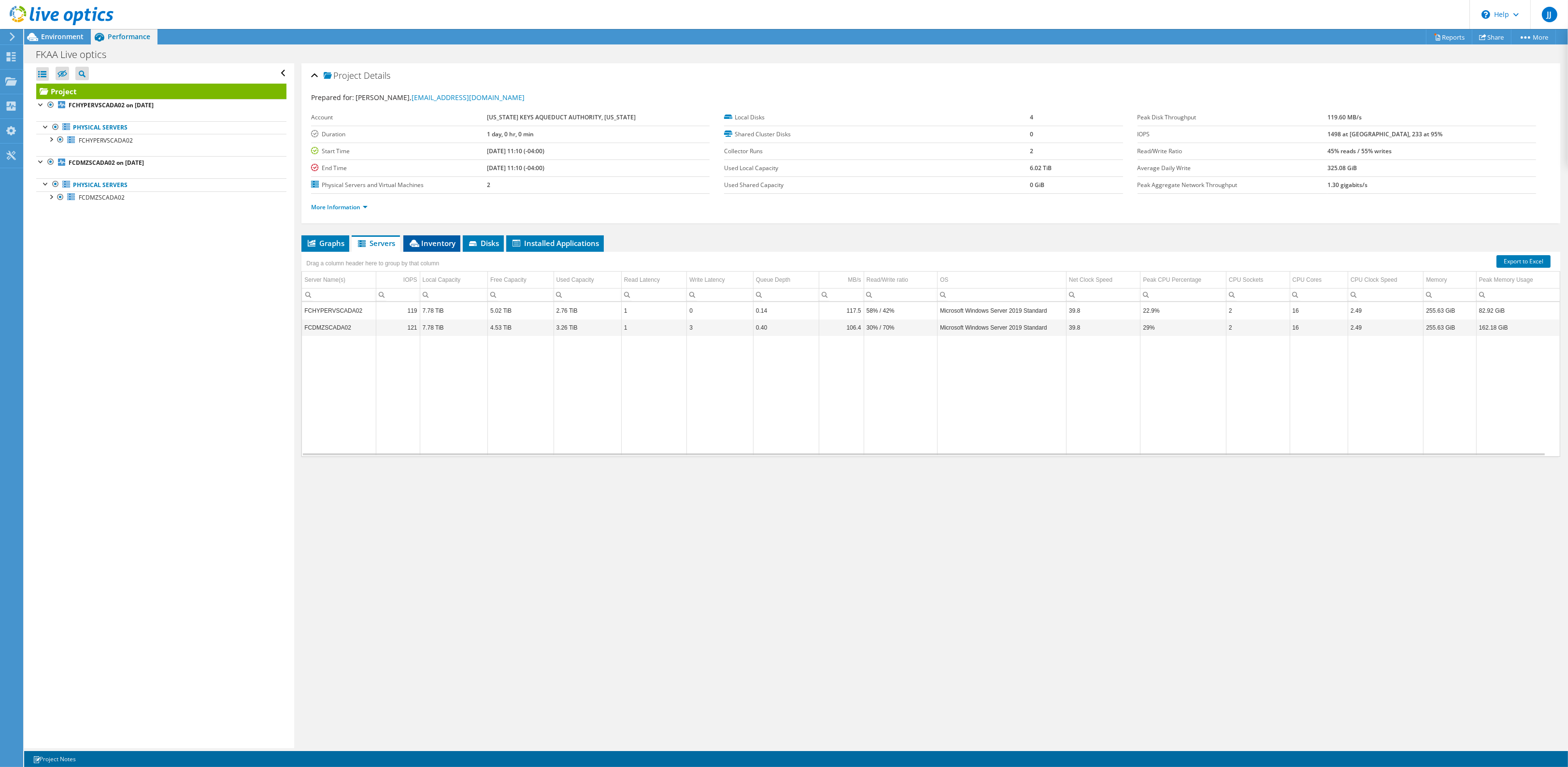
click at [440, 244] on span "Inventory" at bounding box center [431, 243] width 47 height 10
click at [489, 242] on span "Disks" at bounding box center [483, 243] width 32 height 10
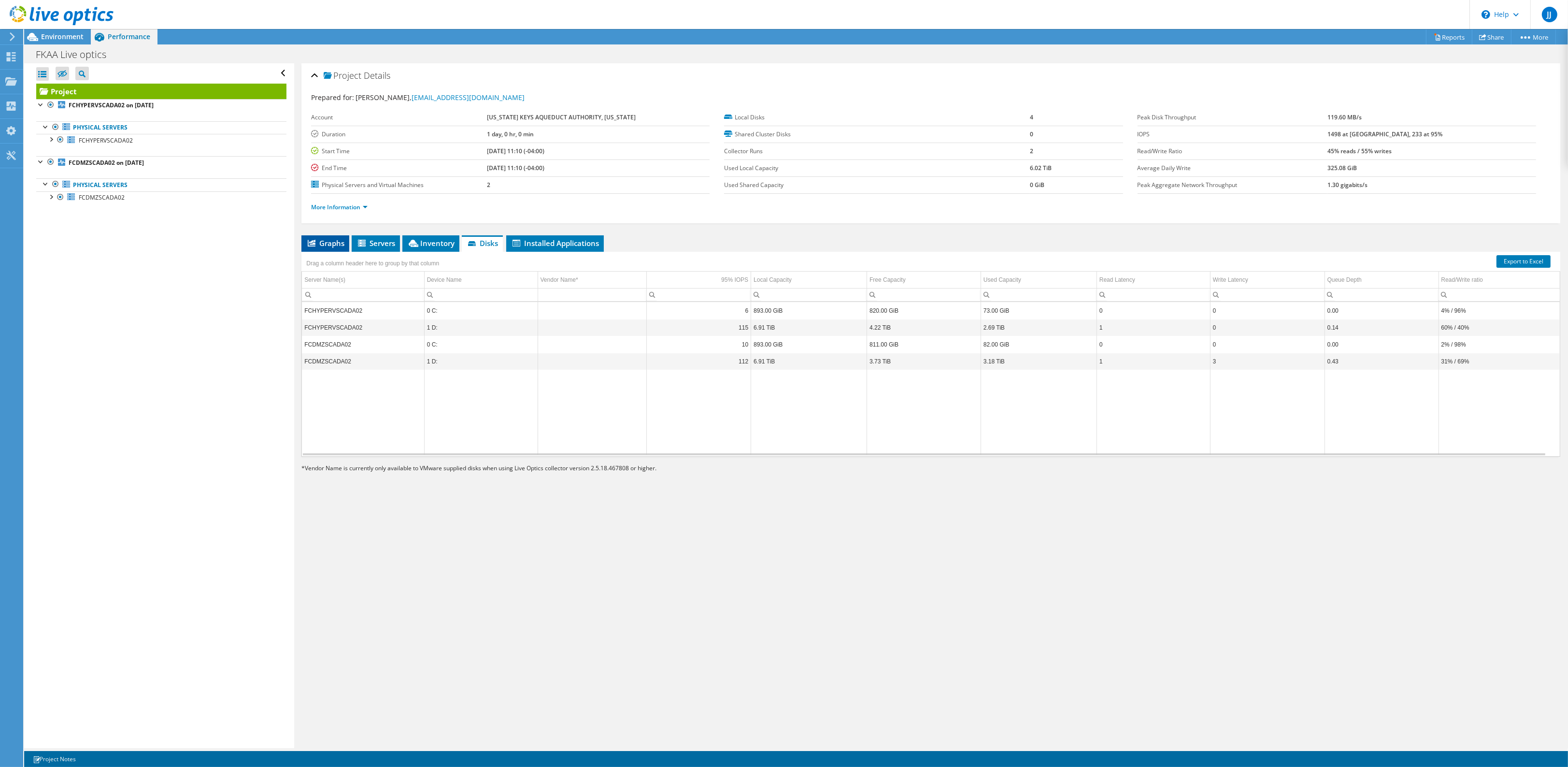
click at [334, 243] on span "Graphs" at bounding box center [325, 243] width 38 height 10
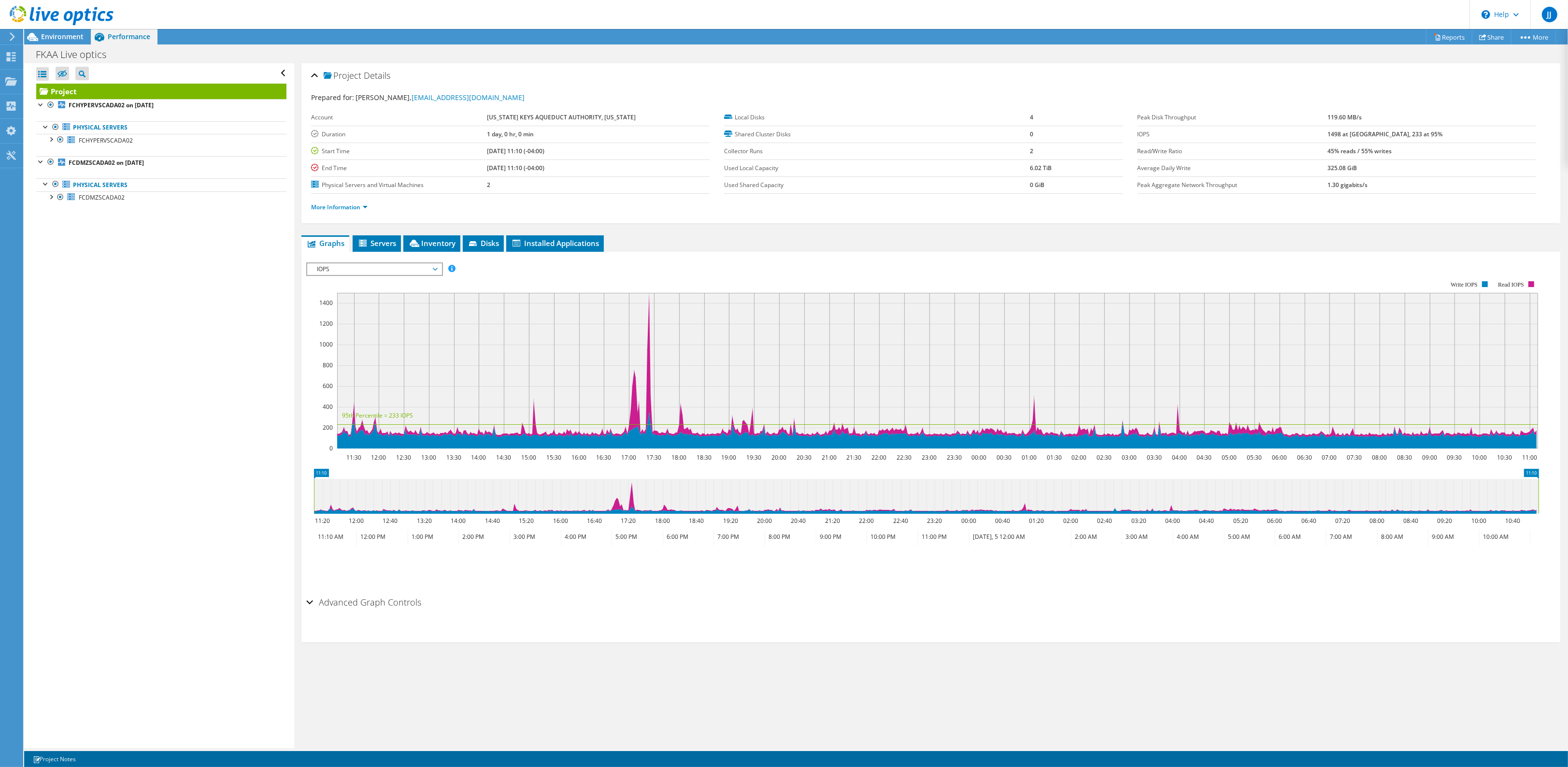
click at [381, 607] on h2 "Advanced Graph Controls" at bounding box center [364, 602] width 115 height 19
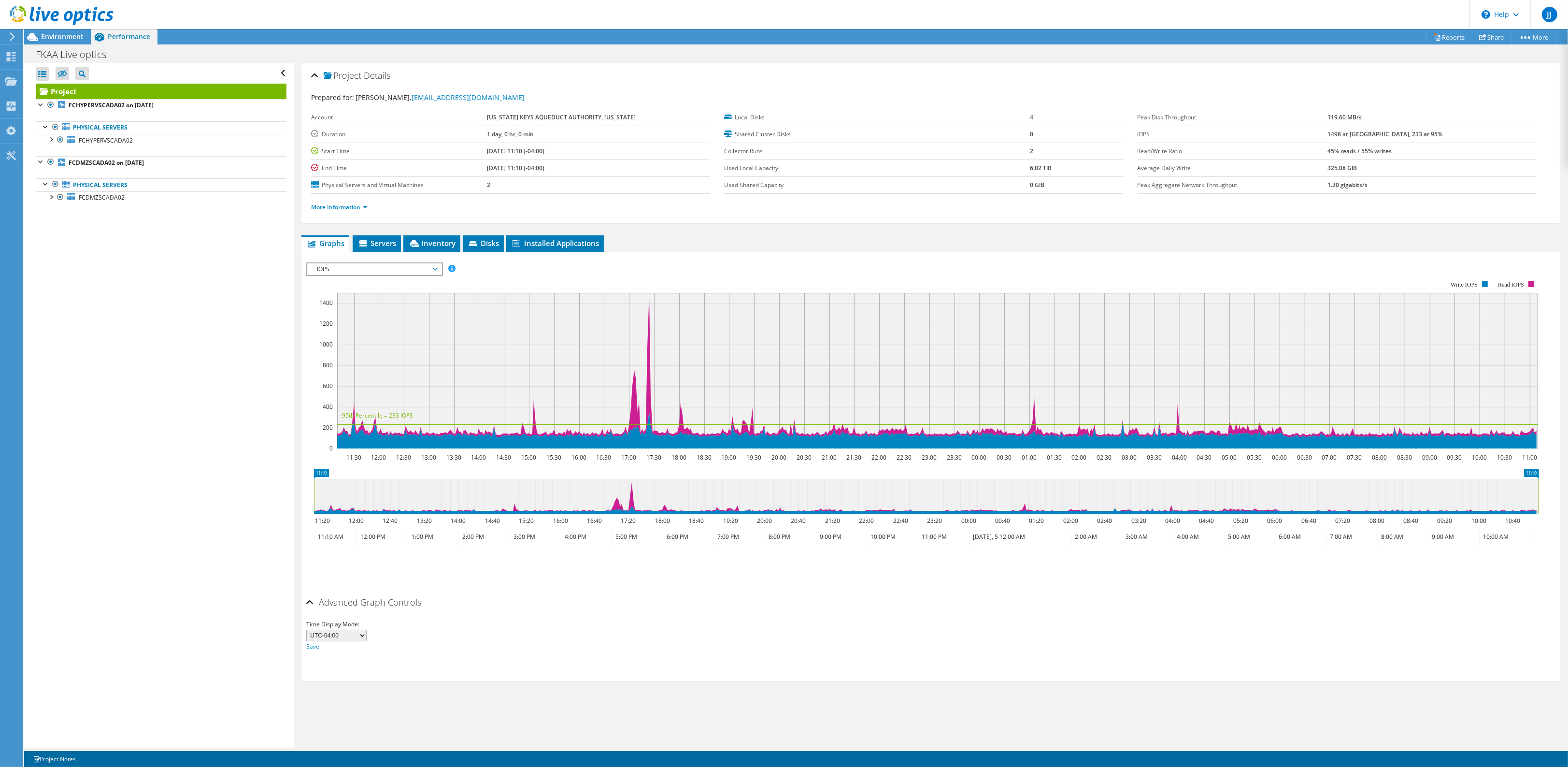
click at [382, 605] on h2 "Advanced Graph Controls" at bounding box center [364, 602] width 115 height 19
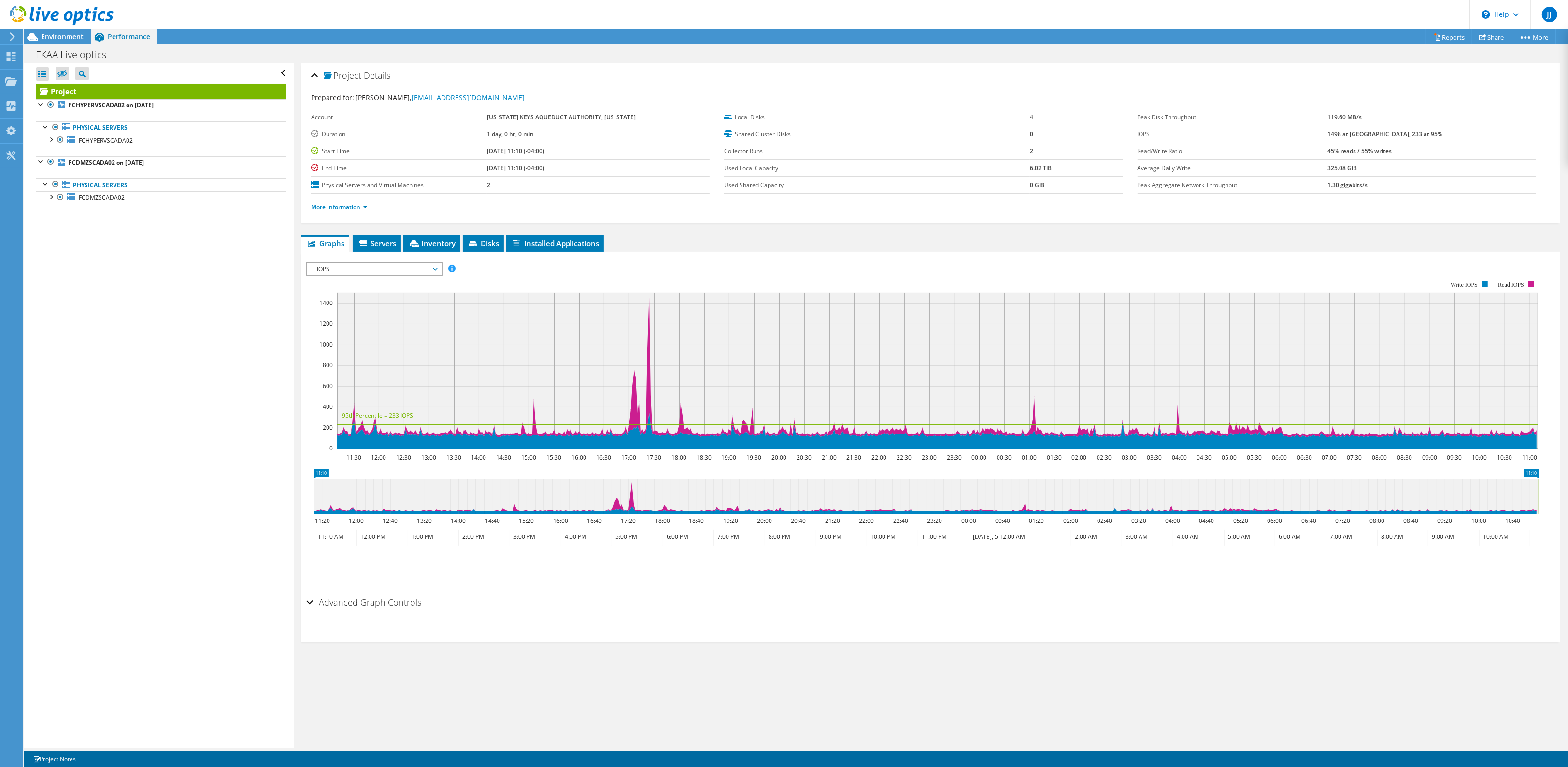
click at [186, 327] on div "Open All Close All Hide Excluded Nodes Project Tree Filter" at bounding box center [158, 405] width 270 height 684
click at [382, 245] on span "Servers" at bounding box center [377, 243] width 38 height 10
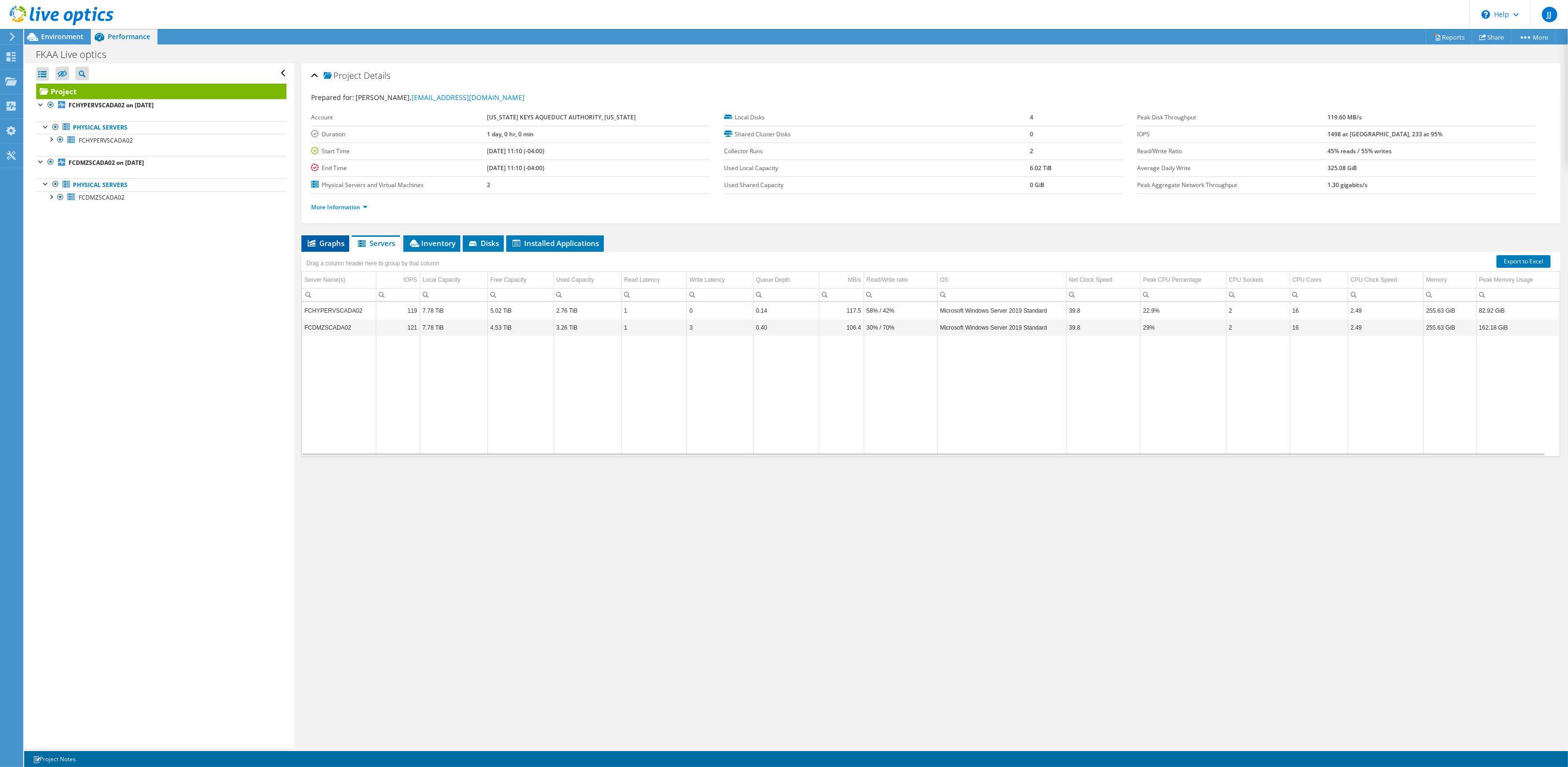
click at [332, 243] on span "Graphs" at bounding box center [325, 243] width 38 height 10
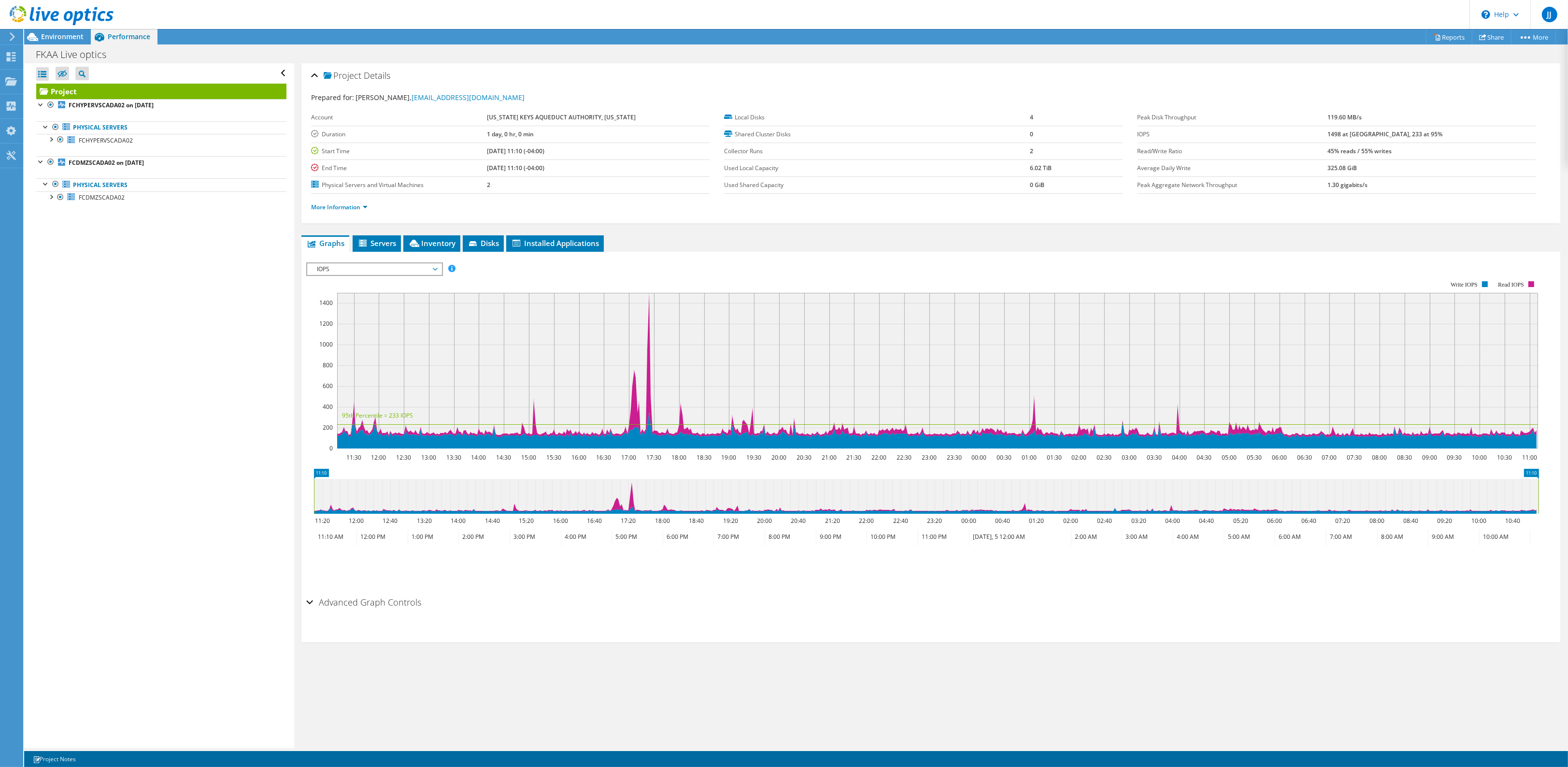
click at [383, 271] on span "IOPS" at bounding box center [373, 269] width 124 height 12
click at [350, 284] on li "IOPS" at bounding box center [373, 280] width 133 height 12
click at [348, 289] on rect at bounding box center [922, 364] width 1233 height 193
click at [346, 267] on span "IOPS" at bounding box center [373, 269] width 124 height 12
click at [334, 294] on li "Disk Throughput" at bounding box center [373, 293] width 133 height 12
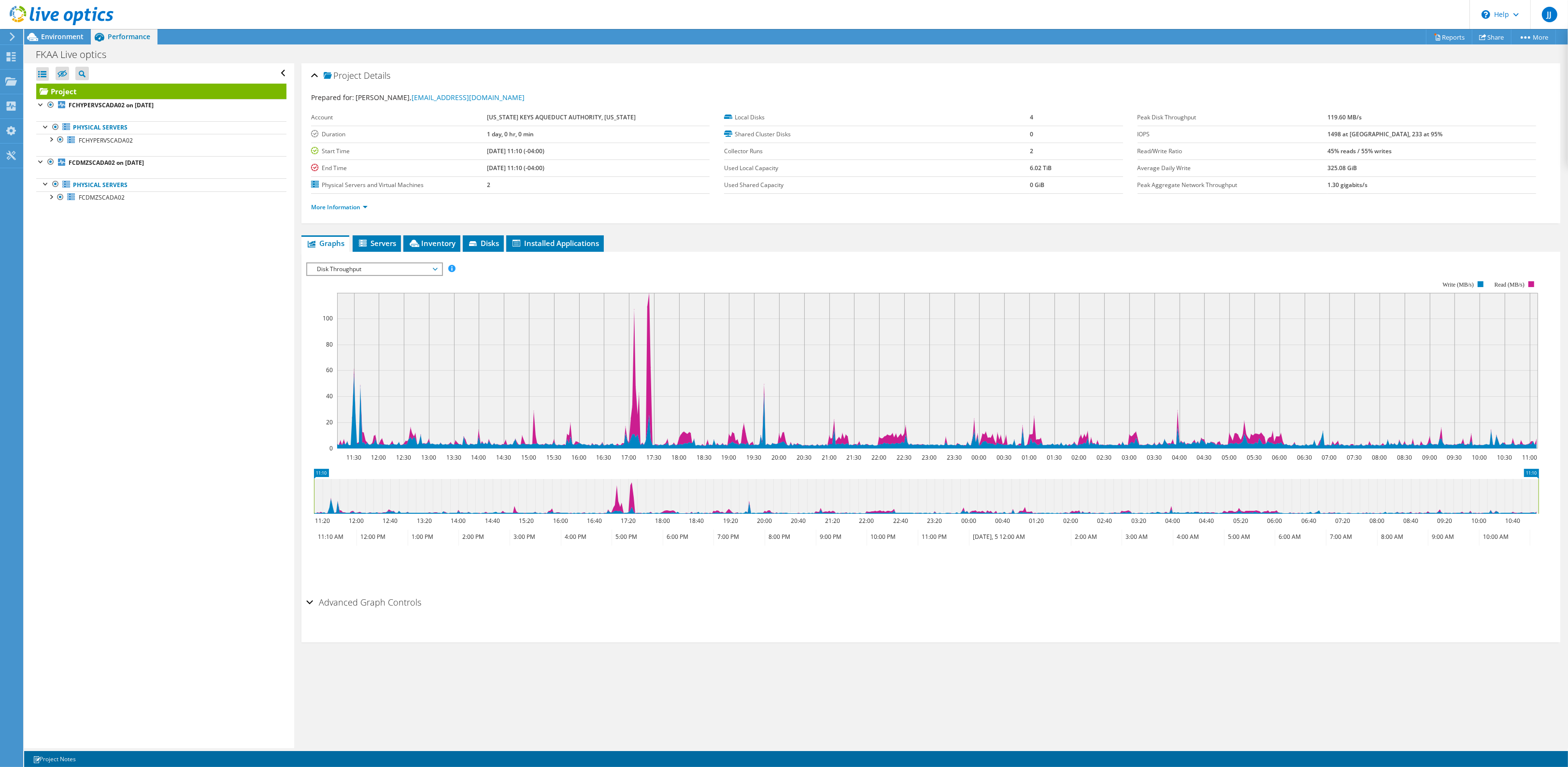
click at [344, 269] on span "Disk Throughput" at bounding box center [373, 269] width 124 height 12
click at [375, 318] on li "Latency" at bounding box center [373, 316] width 133 height 12
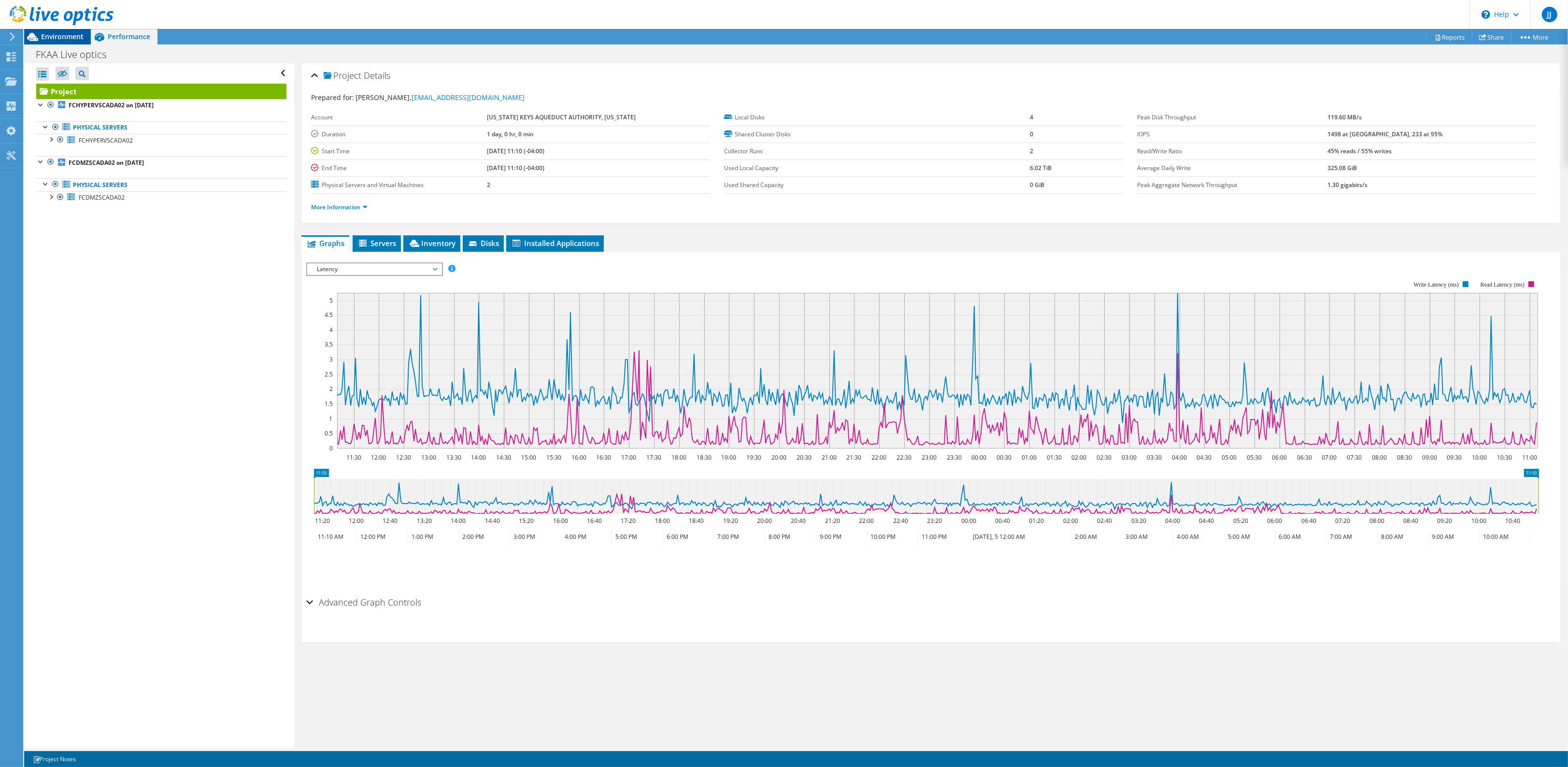
click at [46, 36] on span "Environment" at bounding box center [62, 36] width 42 height 10
